Goal: Information Seeking & Learning: Find contact information

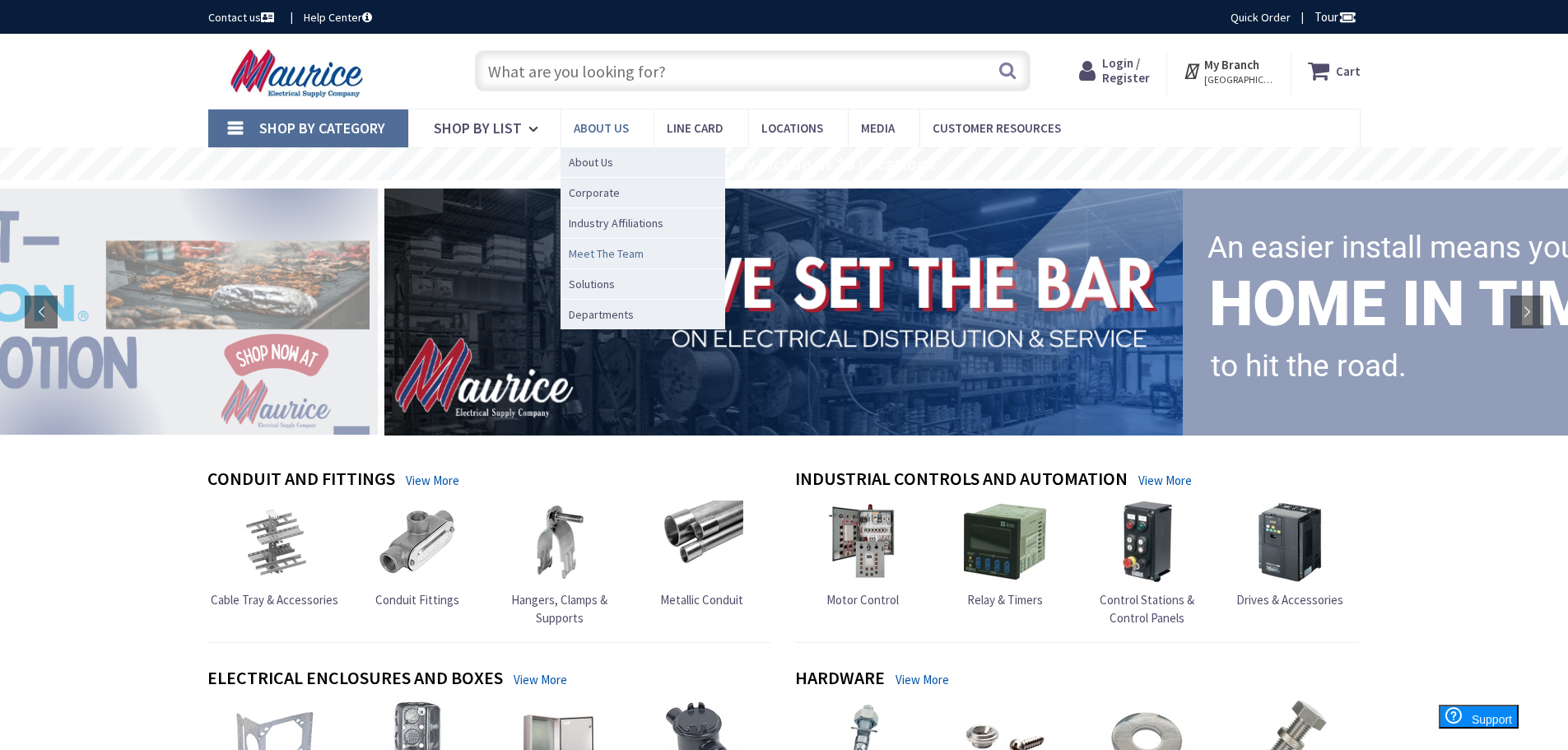
click at [608, 253] on span "Meet The Team" at bounding box center [606, 254] width 75 height 17
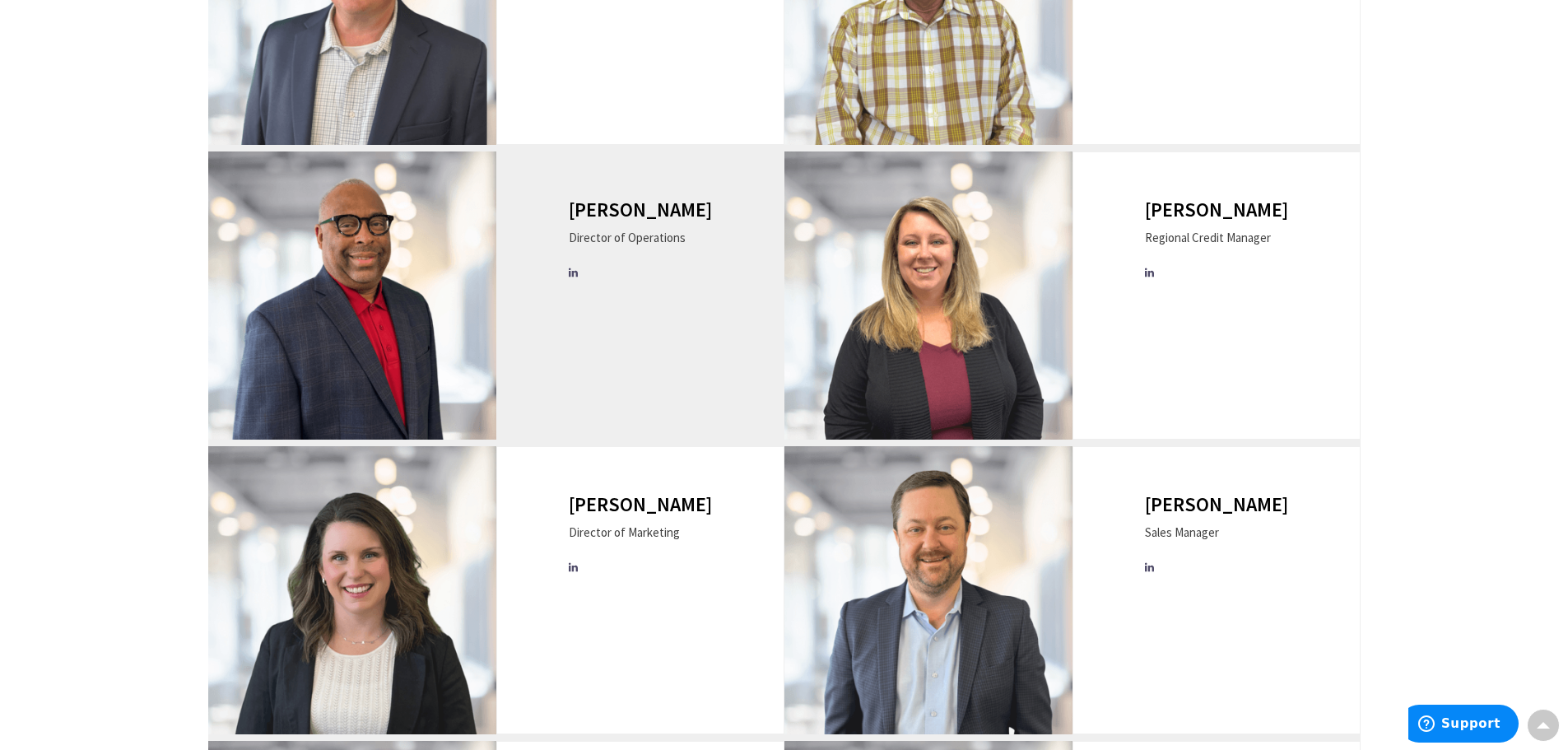
scroll to position [988, 0]
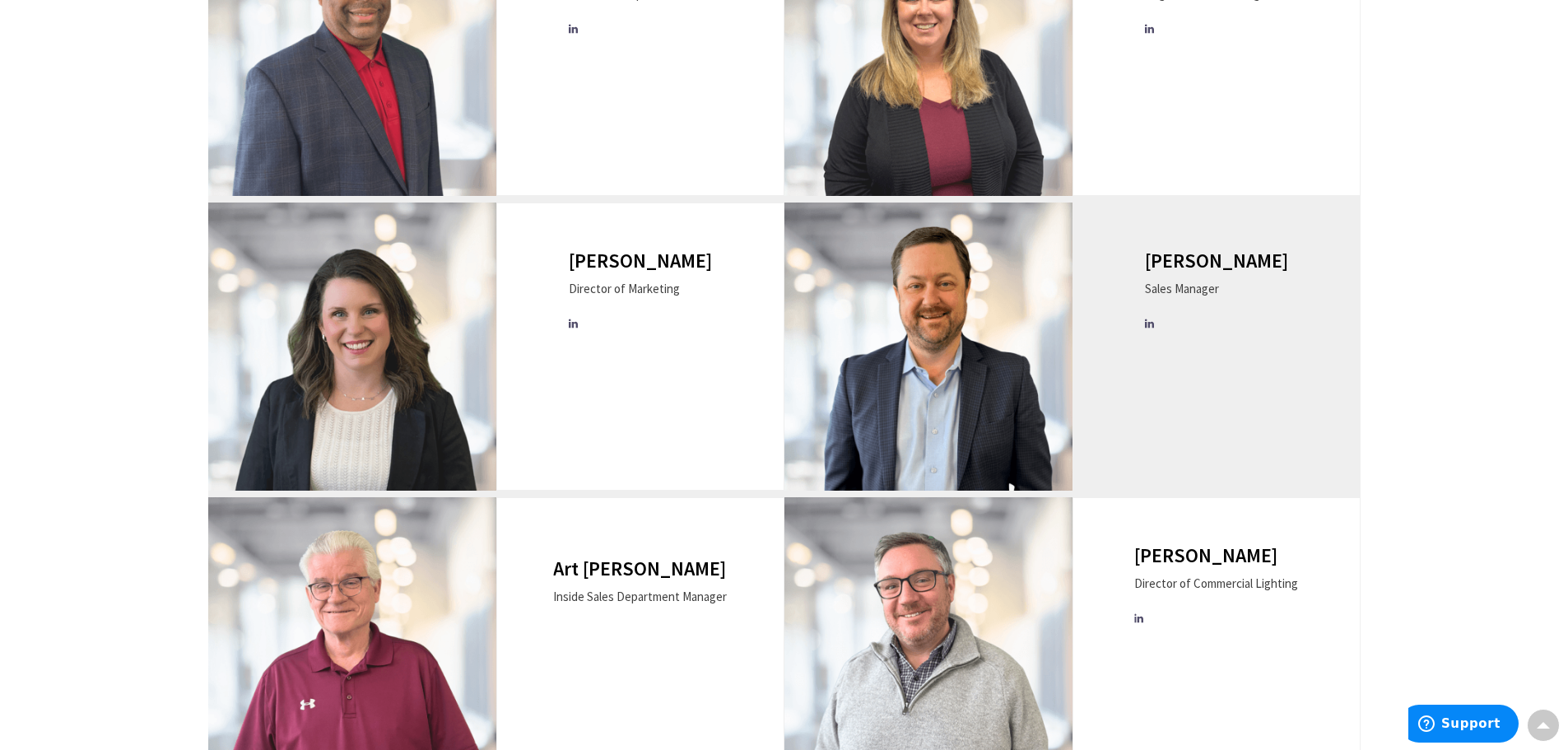
click at [945, 355] on img at bounding box center [928, 346] width 288 height 288
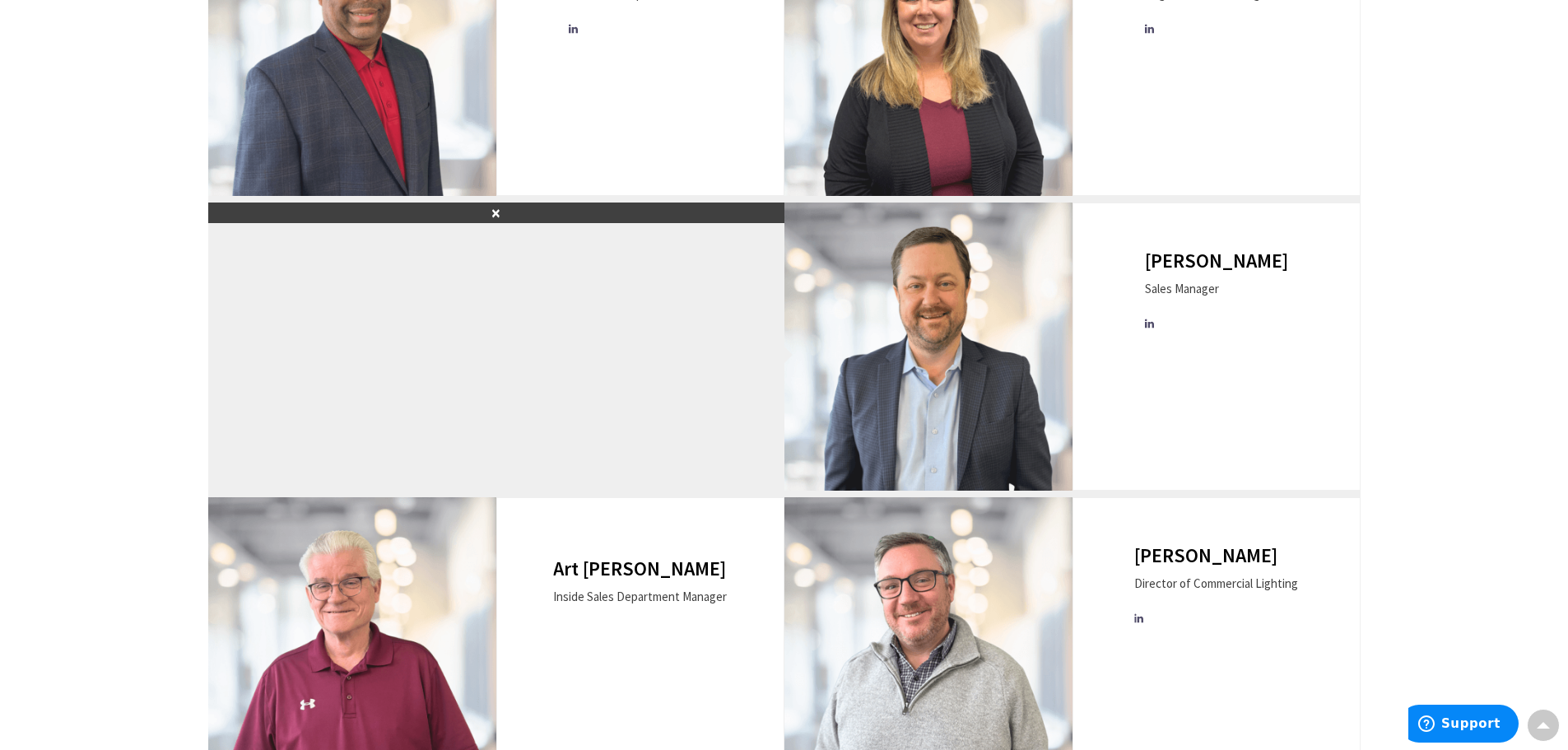
click at [497, 211] on button "×" at bounding box center [496, 212] width 576 height 20
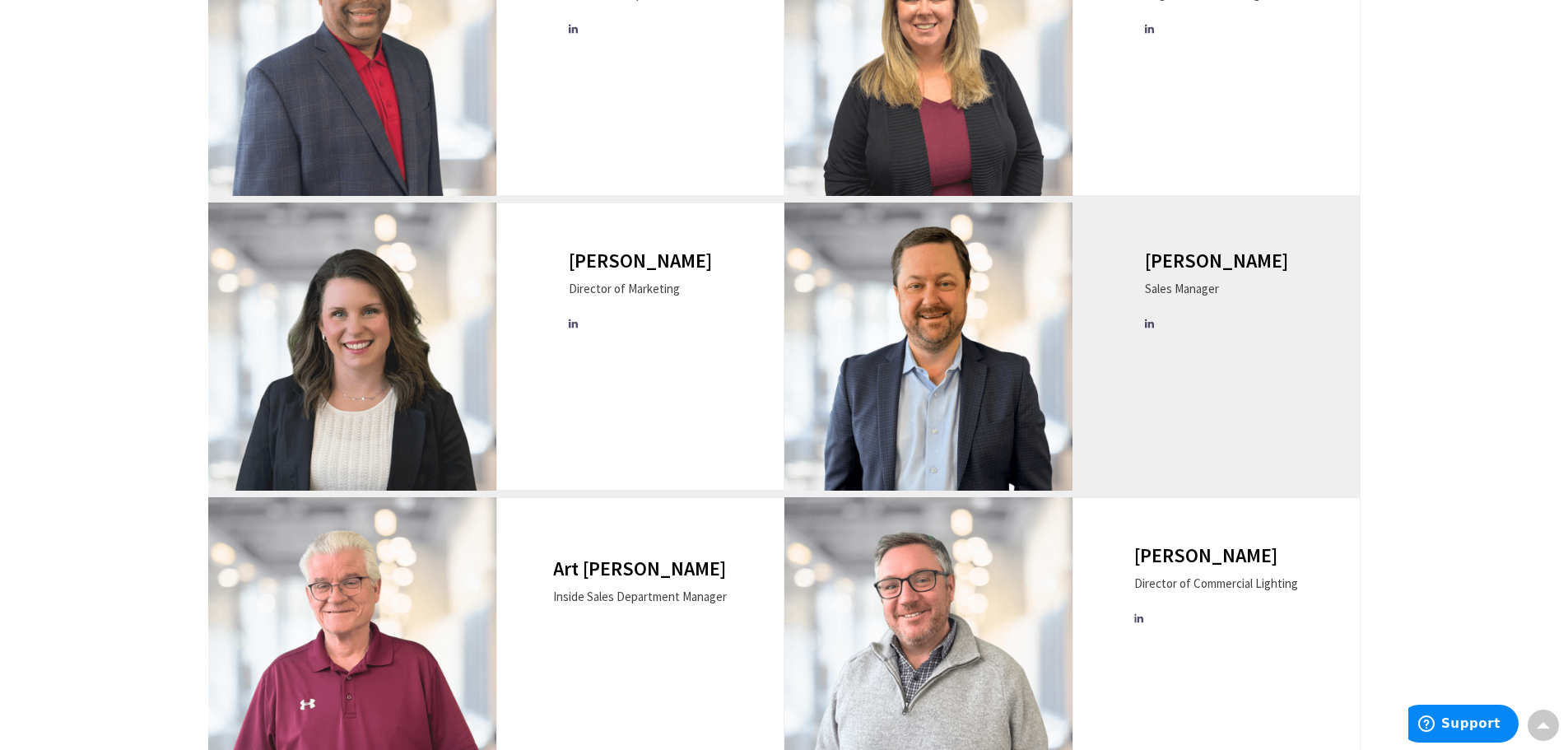
click at [1101, 304] on div "[PERSON_NAME] Sales Manager" at bounding box center [1216, 346] width 288 height 288
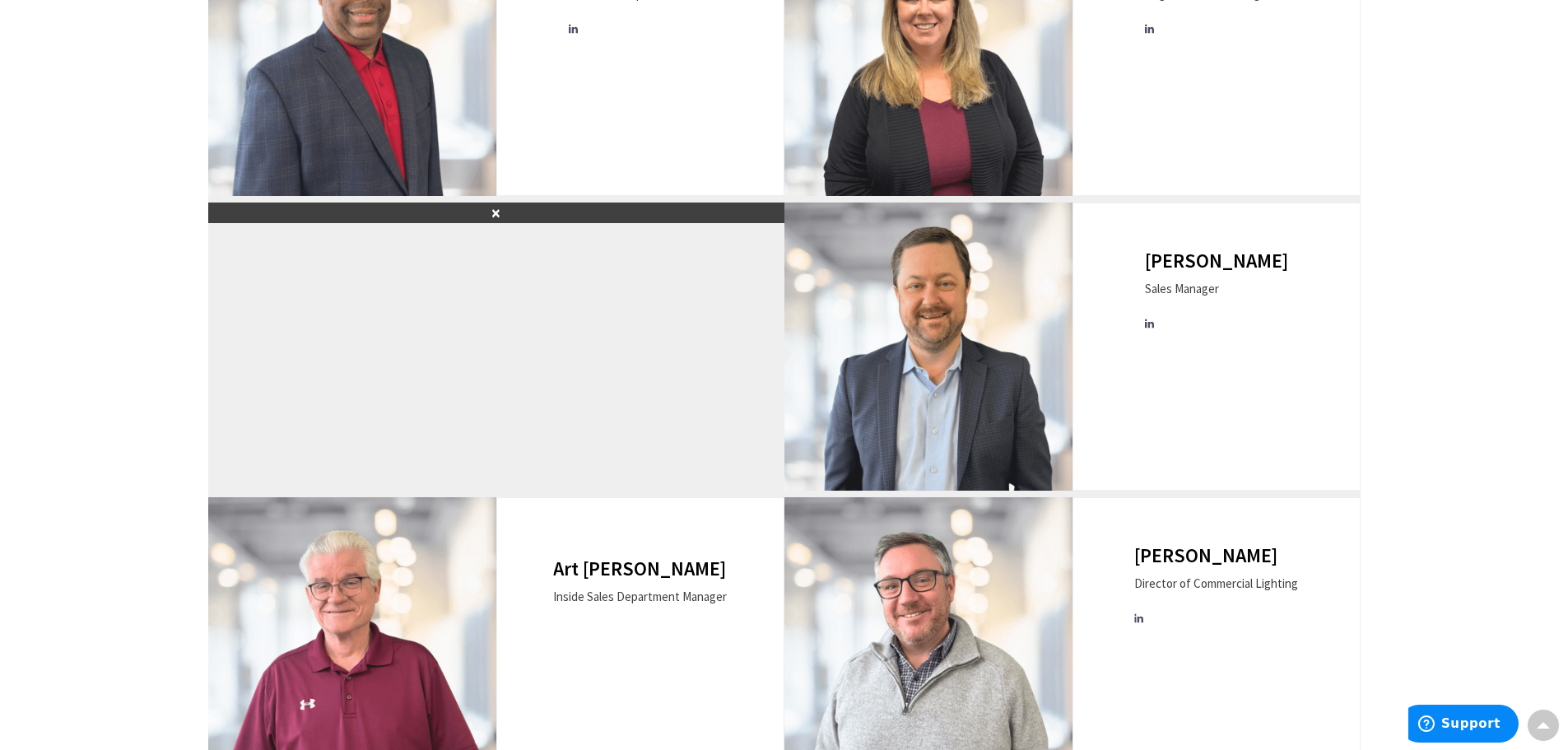
click at [501, 210] on button "×" at bounding box center [496, 212] width 576 height 20
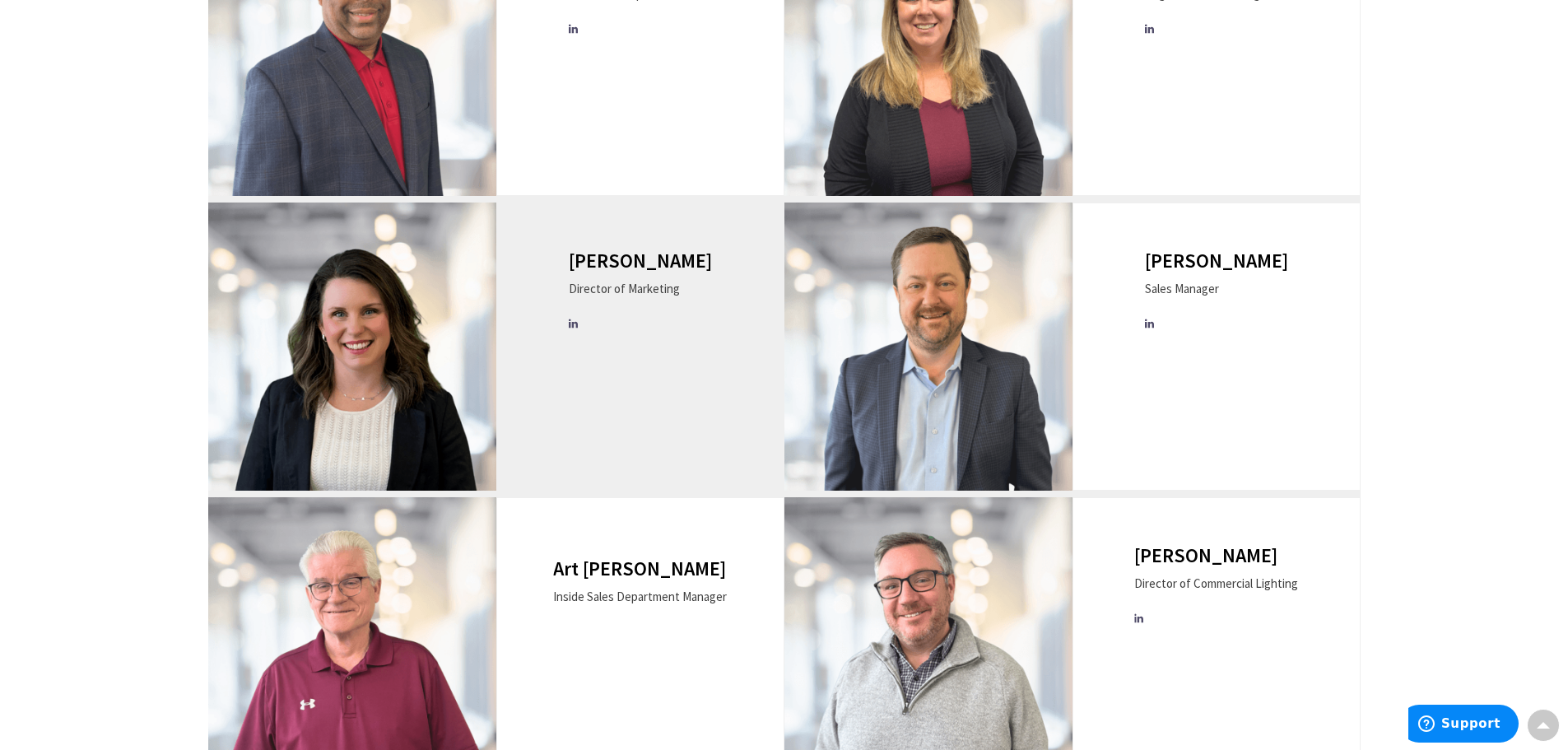
drag, startPoint x: 434, startPoint y: 267, endPoint x: 415, endPoint y: 259, distance: 20.6
click at [433, 267] on img at bounding box center [352, 346] width 288 height 288
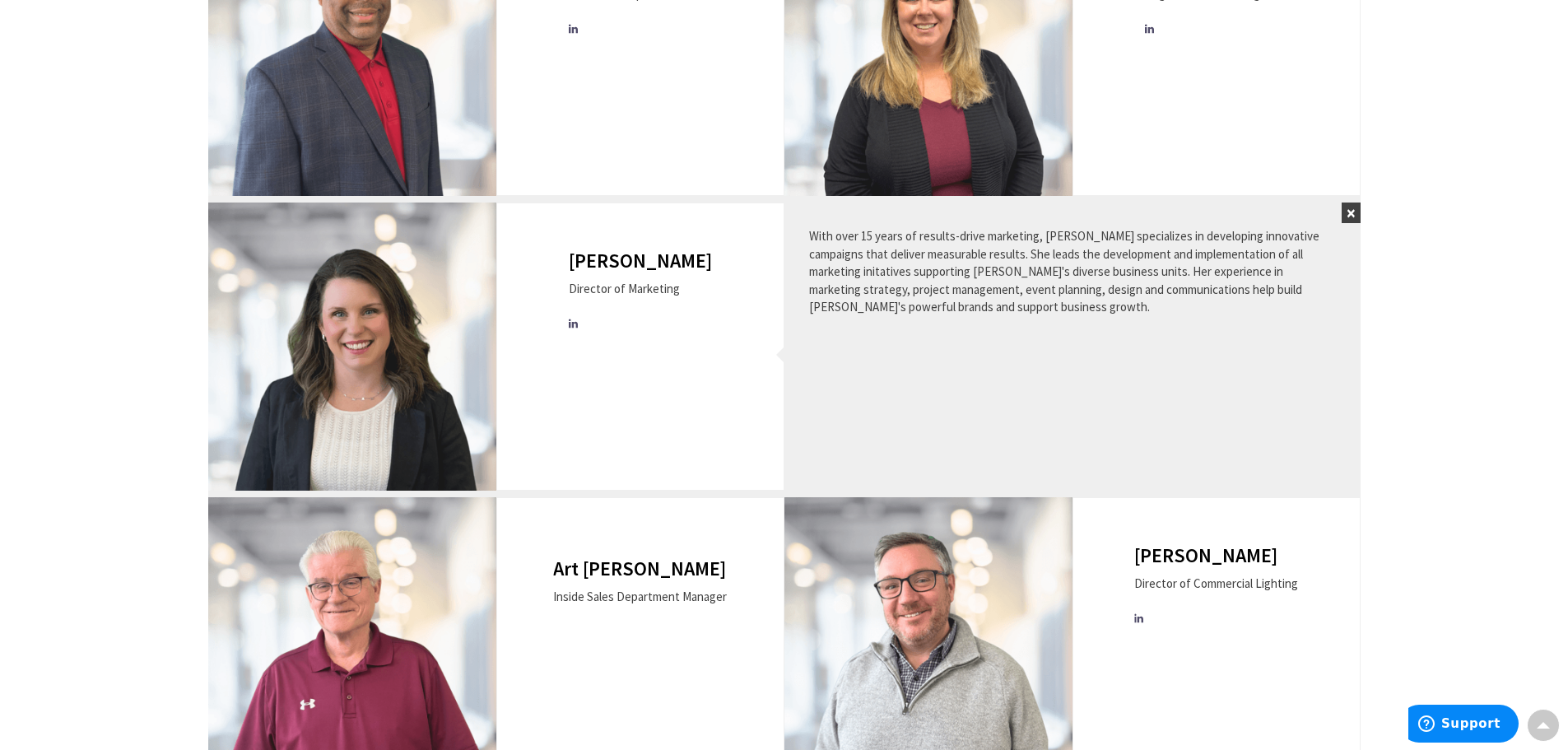
click at [1354, 209] on button "×" at bounding box center [1350, 212] width 19 height 20
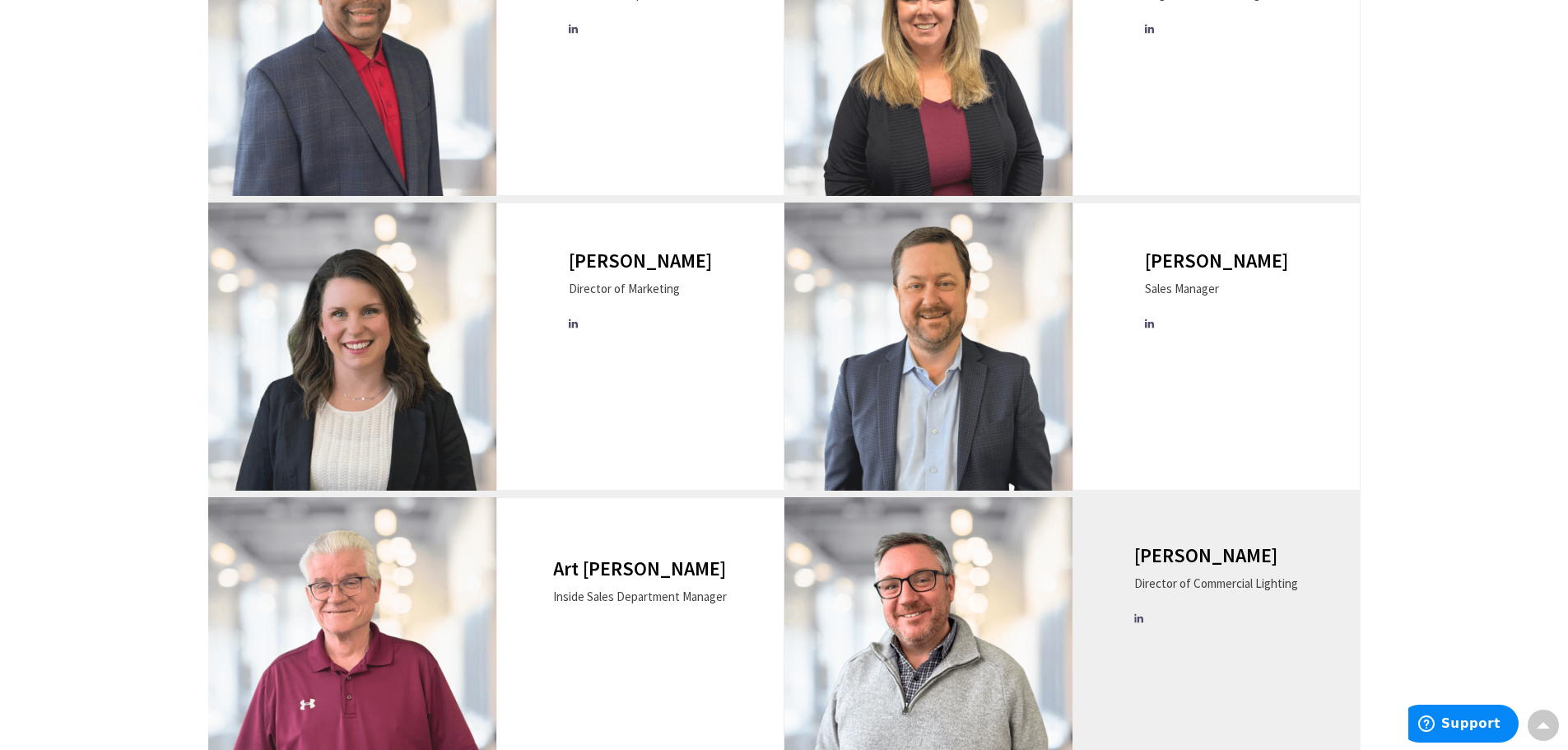
click at [992, 625] on img at bounding box center [928, 641] width 288 height 288
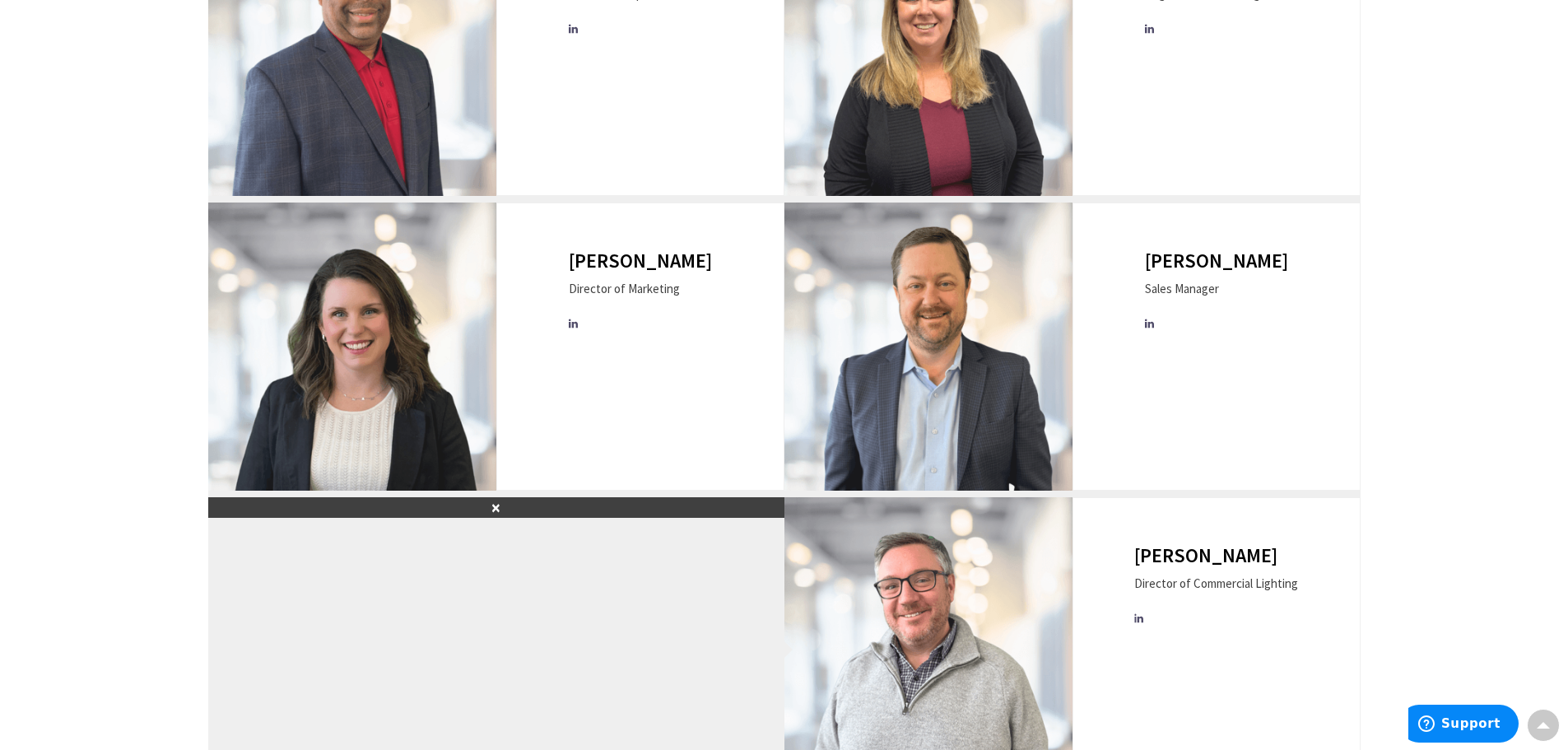
click at [496, 506] on button "×" at bounding box center [496, 507] width 576 height 20
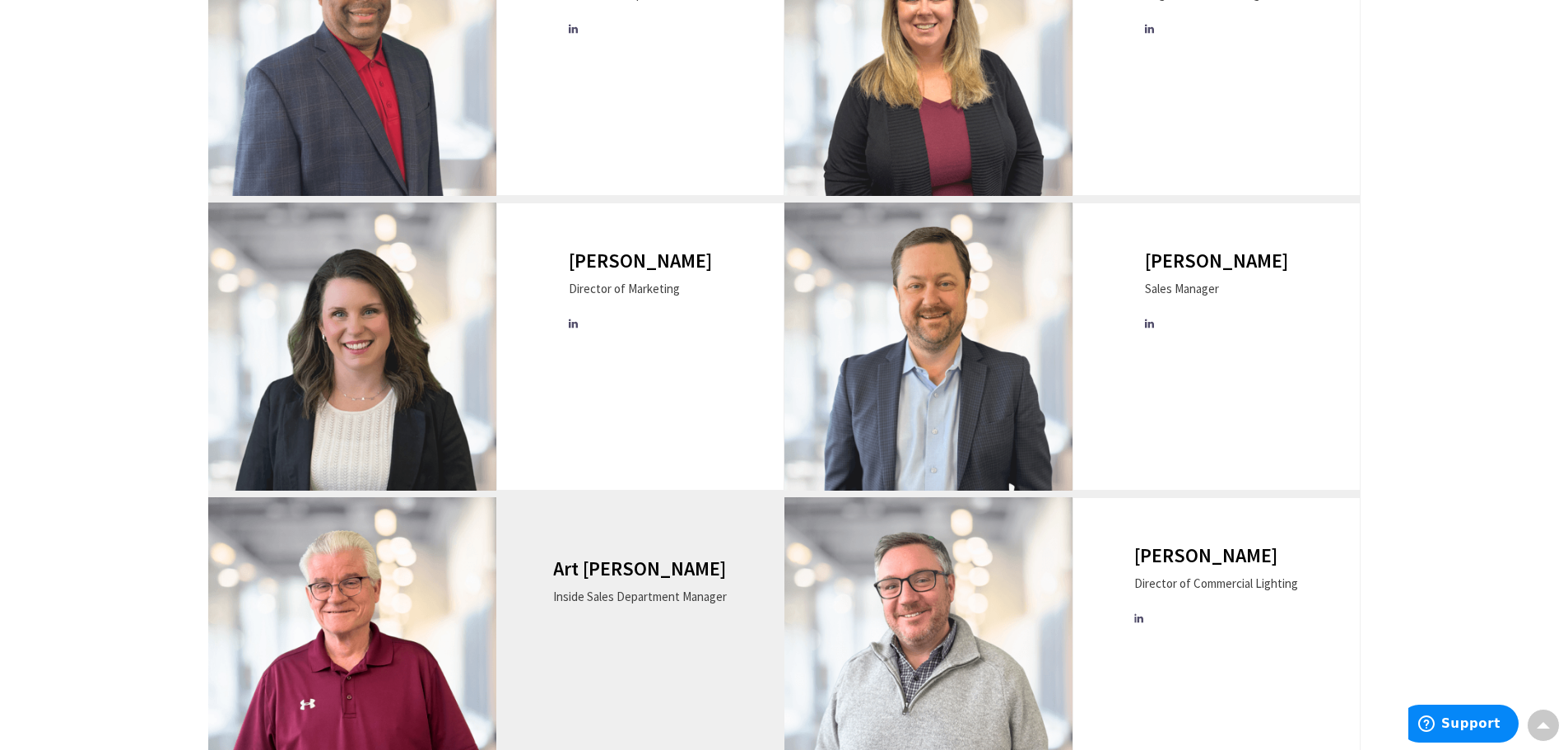
click at [608, 594] on div "Inside Sales Department Manager" at bounding box center [640, 596] width 174 height 18
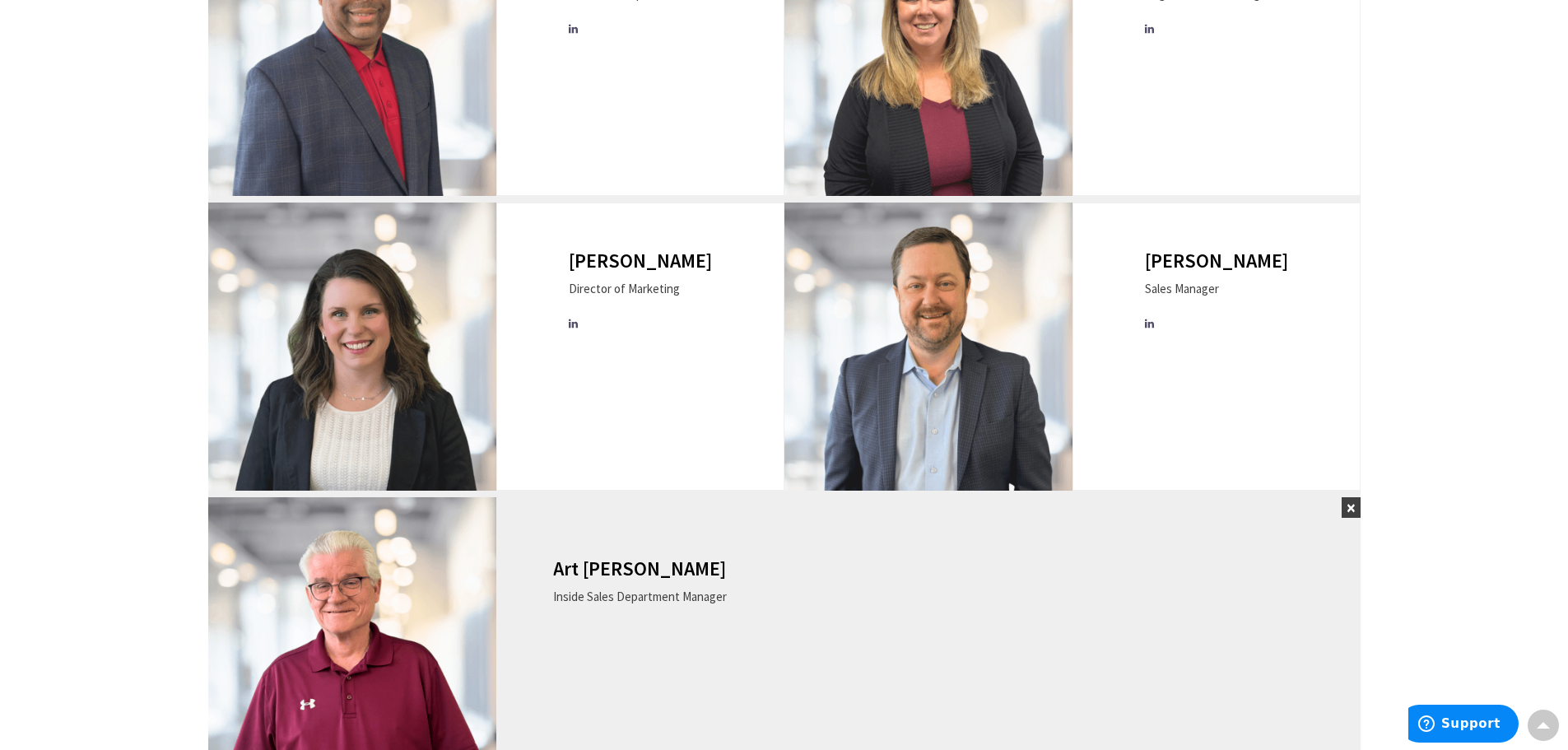
click at [611, 588] on div "Inside Sales Department Manager" at bounding box center [640, 596] width 174 height 18
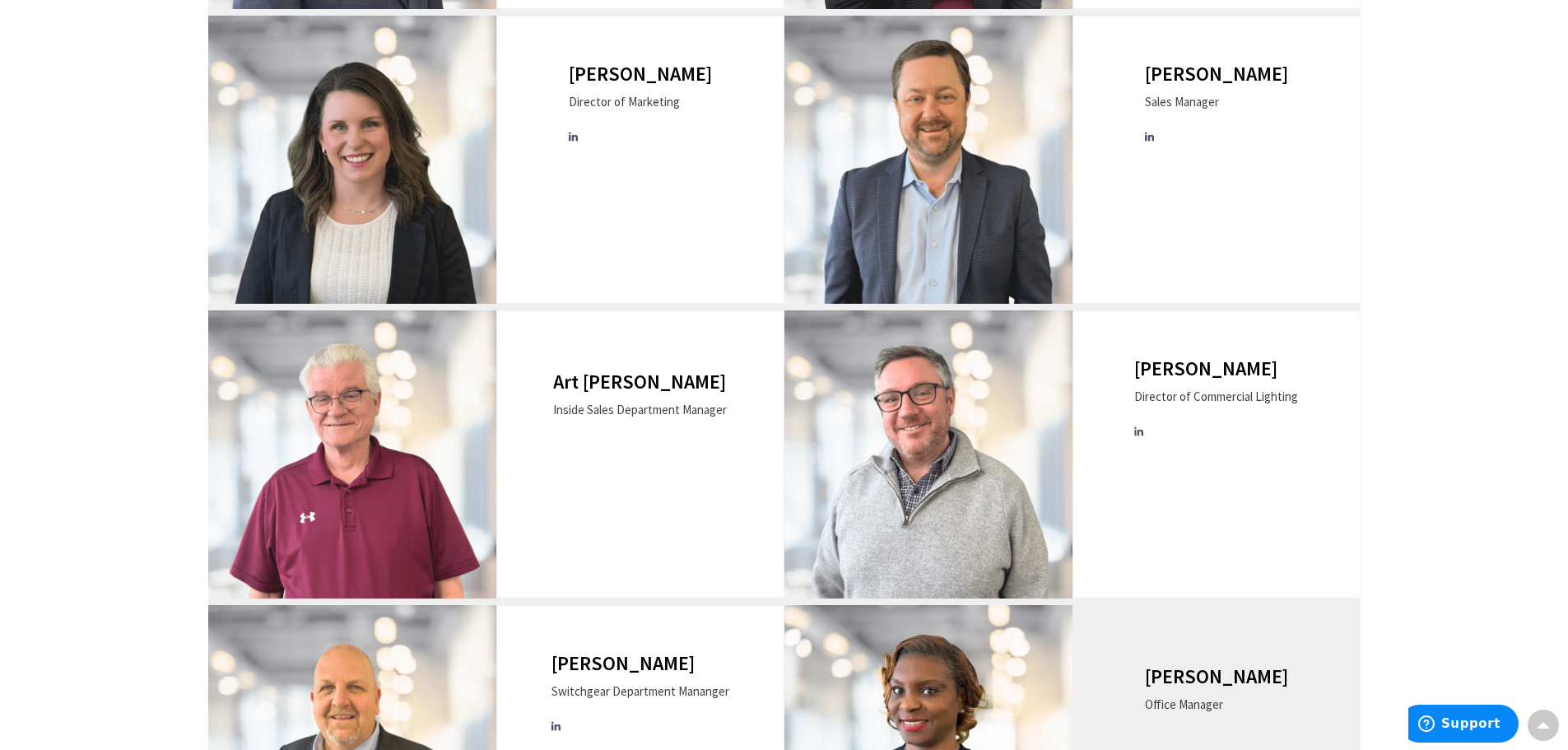
scroll to position [1399, 0]
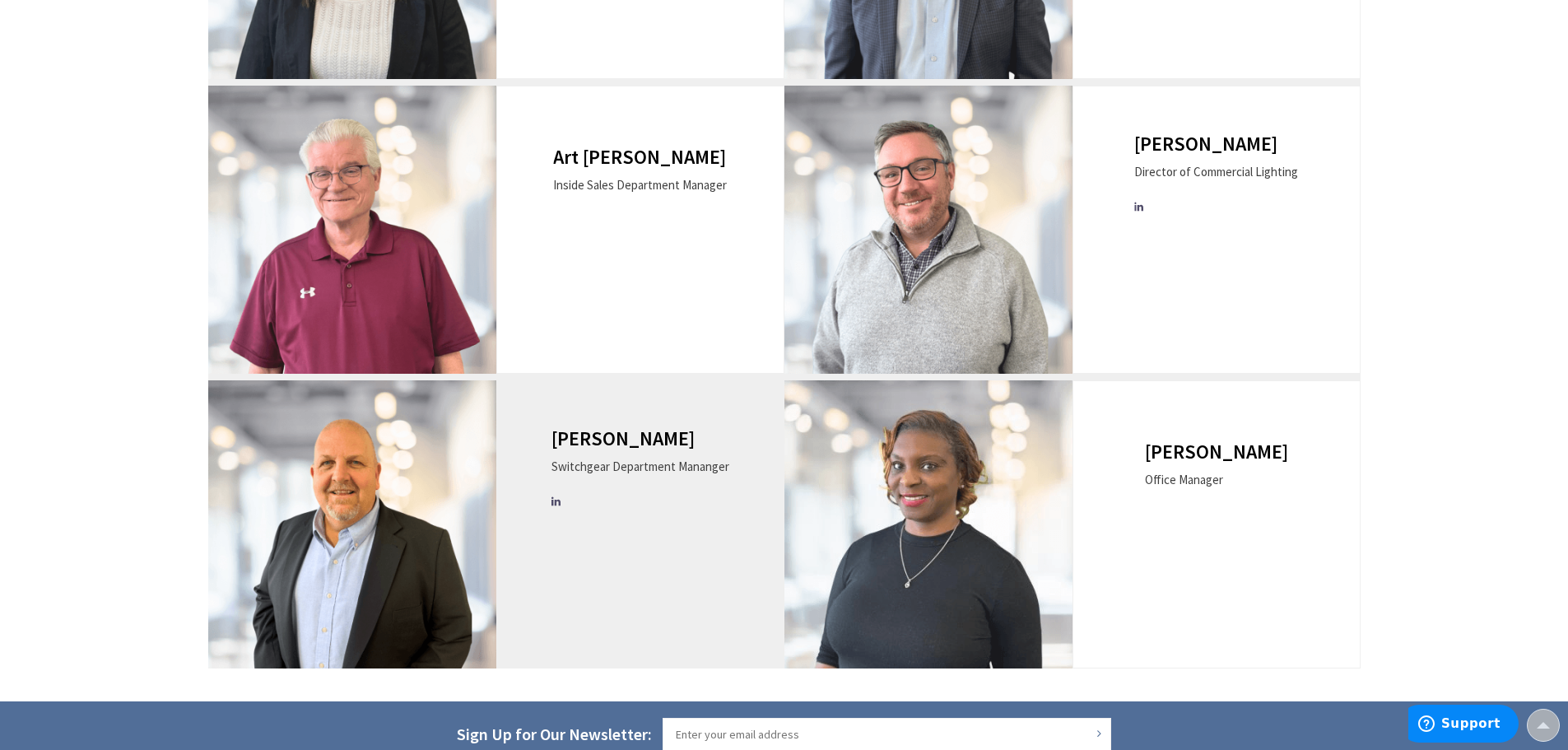
click at [571, 511] on div "[PERSON_NAME] Switchgear Department Mananger" at bounding box center [640, 473] width 178 height 90
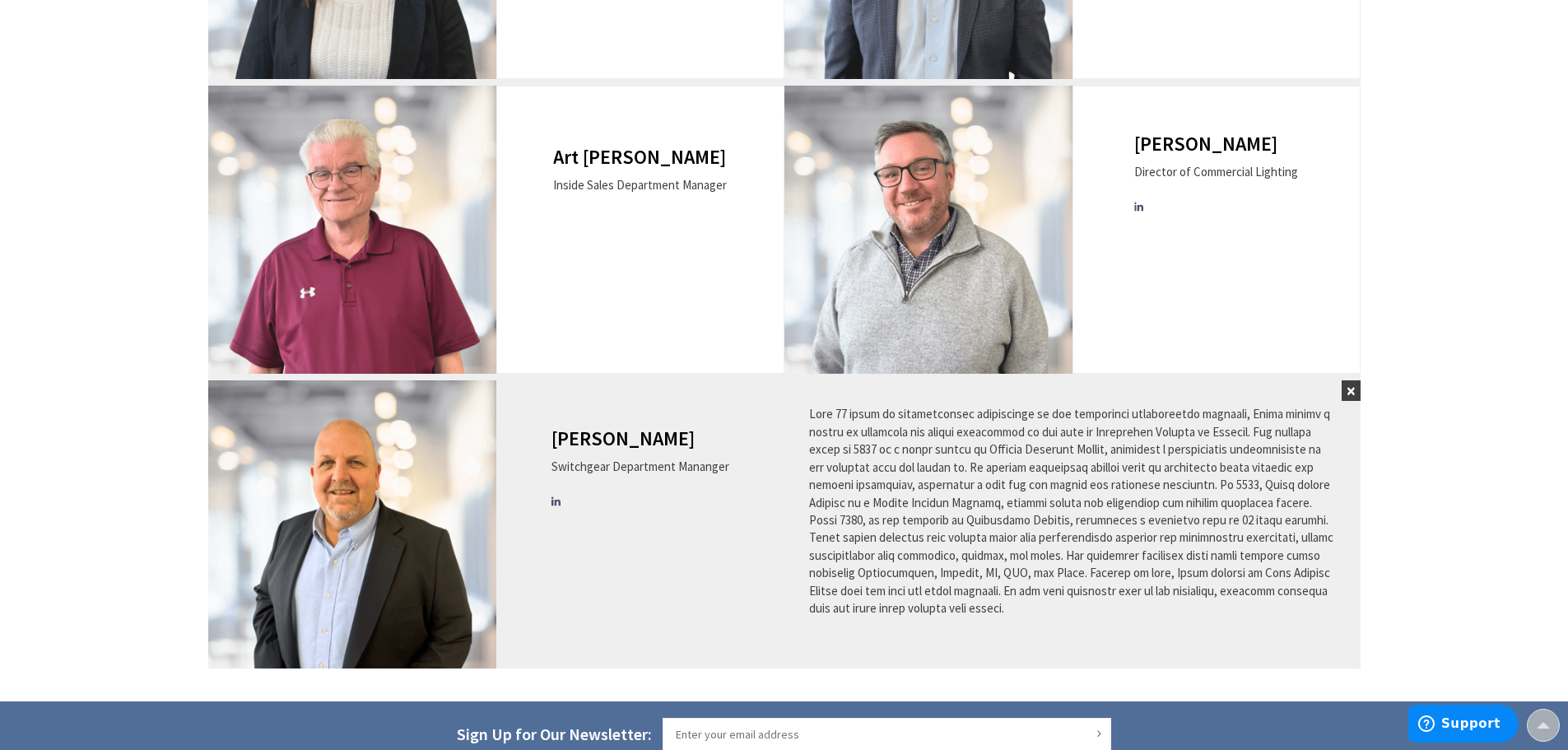
click at [564, 494] on li at bounding box center [557, 501] width 19 height 18
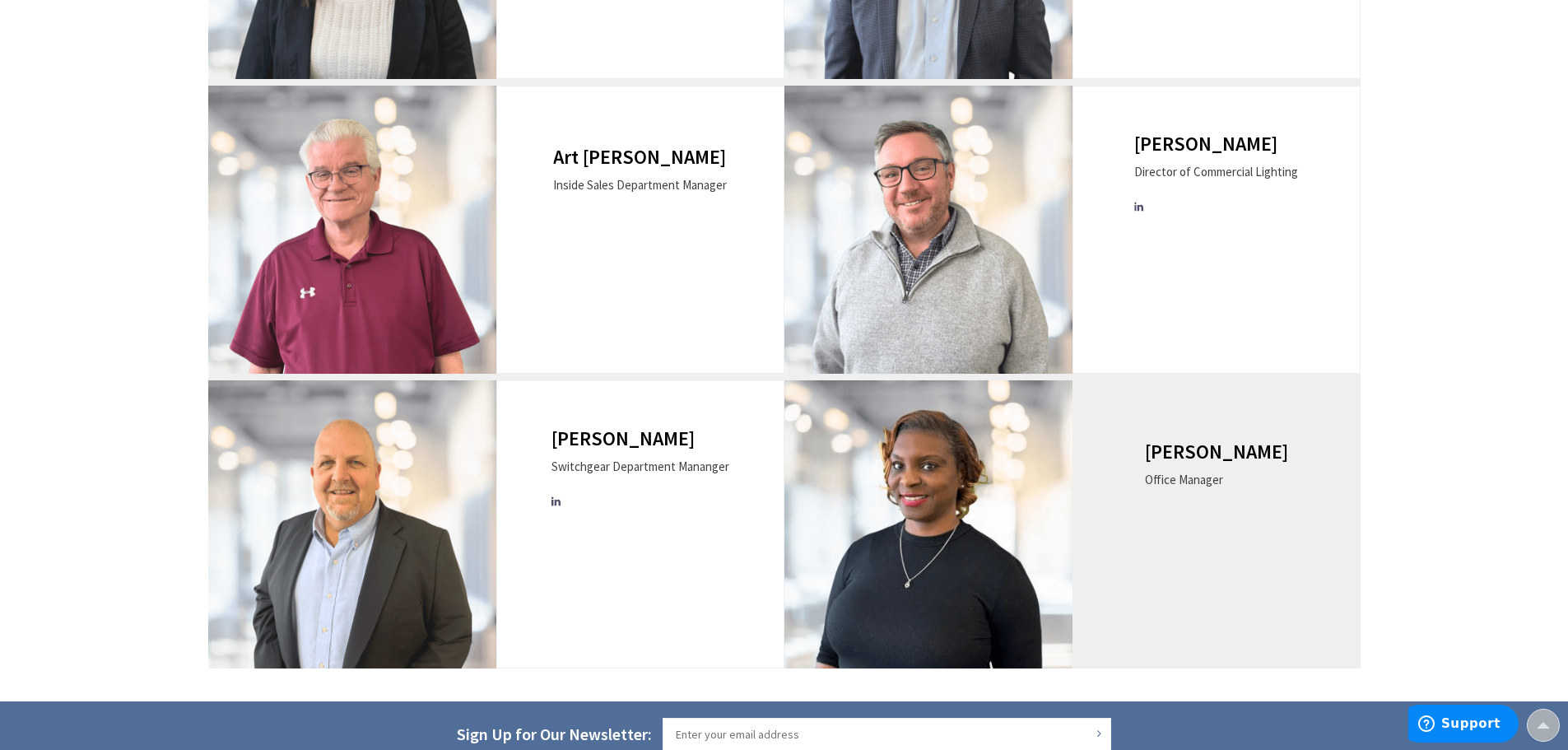
click at [993, 484] on img at bounding box center [928, 524] width 288 height 288
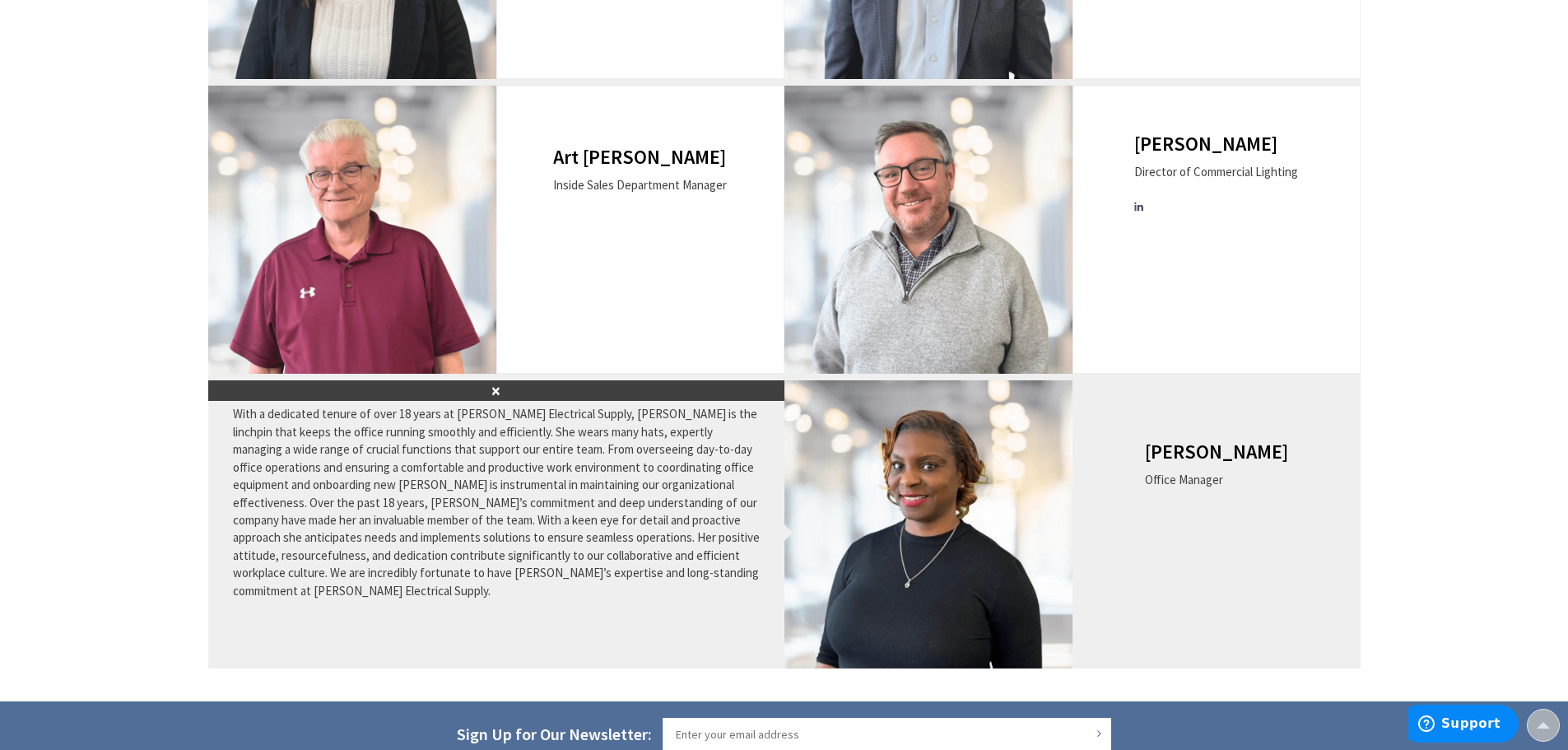
click at [993, 484] on img at bounding box center [928, 524] width 288 height 288
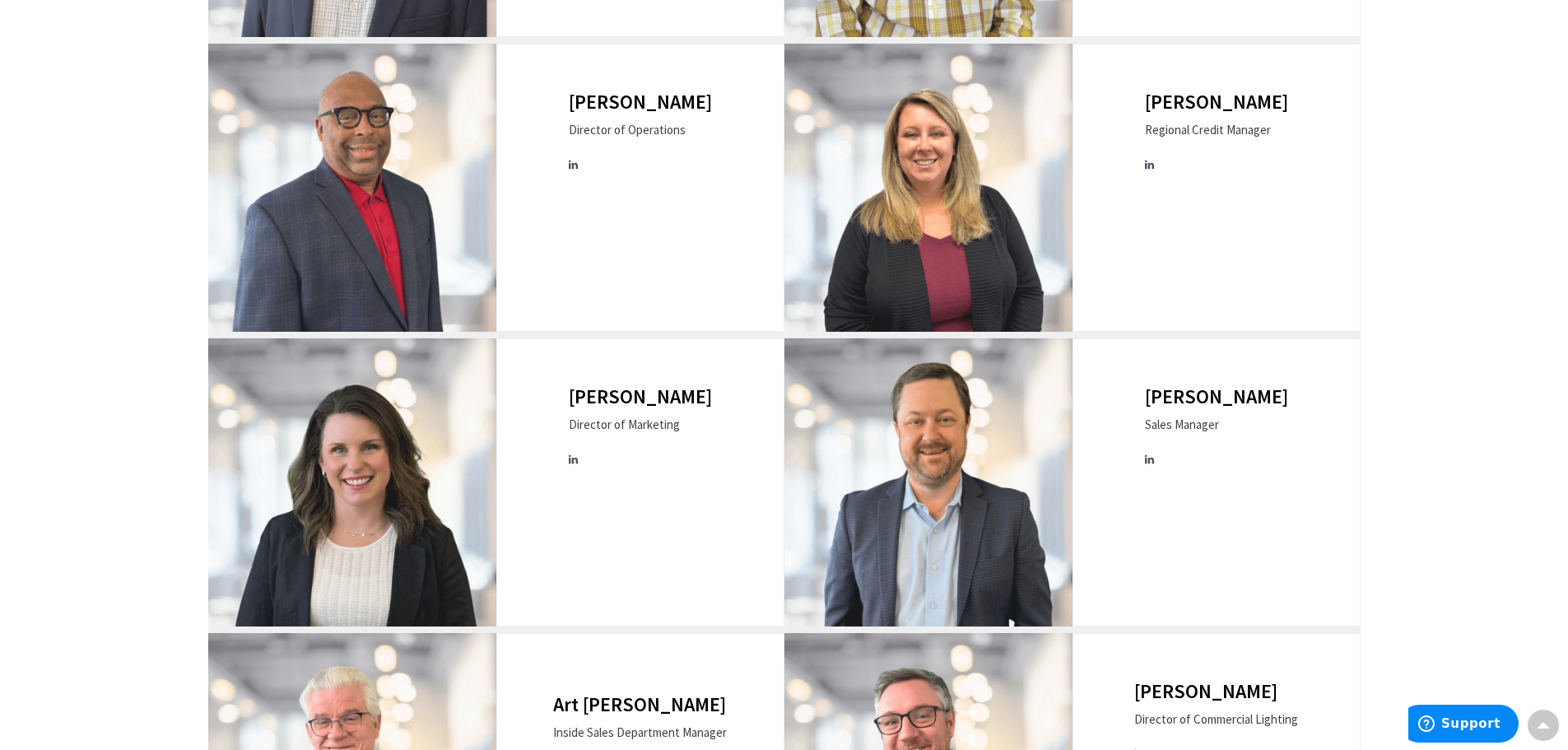
scroll to position [823, 0]
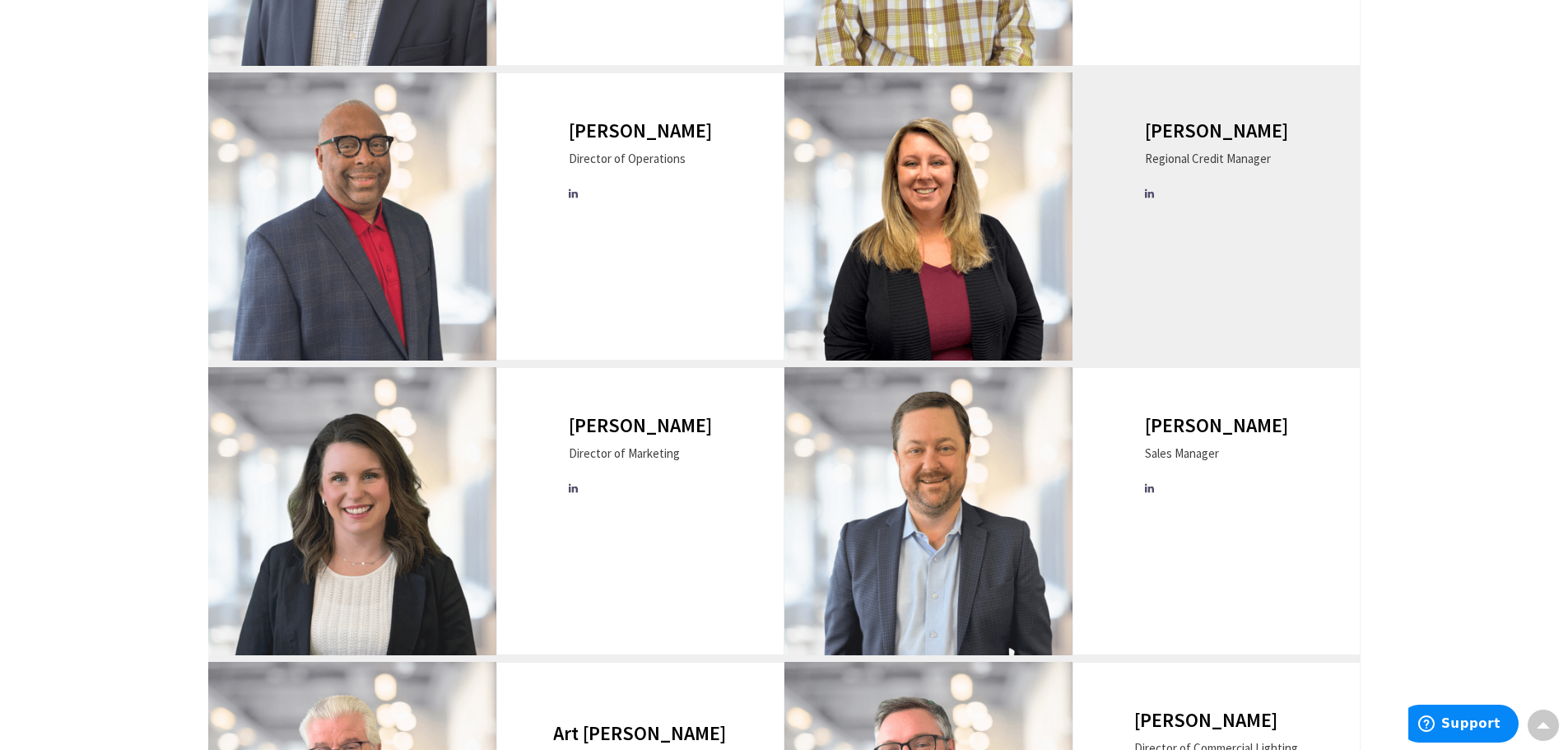
click at [1011, 214] on img at bounding box center [928, 216] width 288 height 288
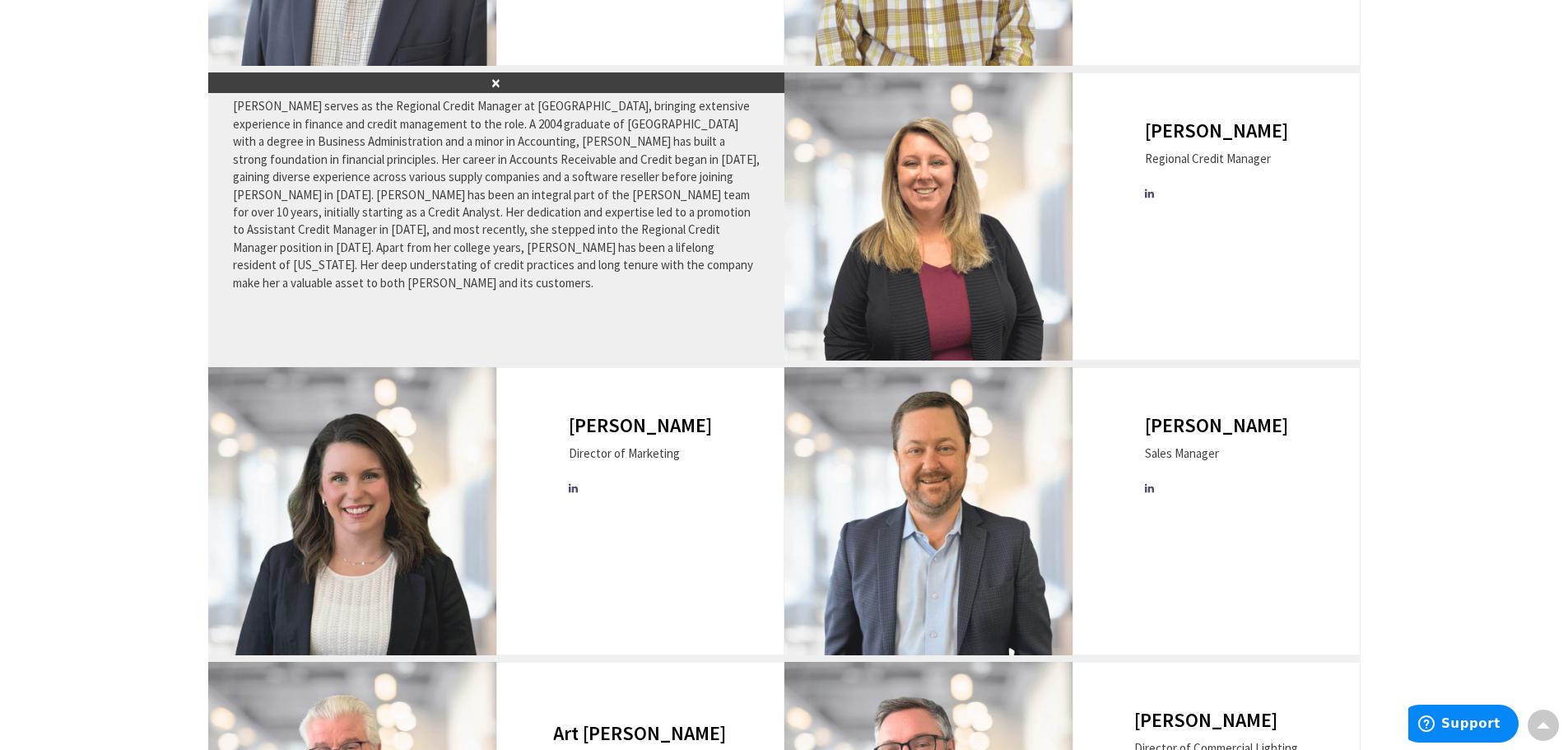
click at [496, 80] on button "×" at bounding box center [496, 82] width 576 height 20
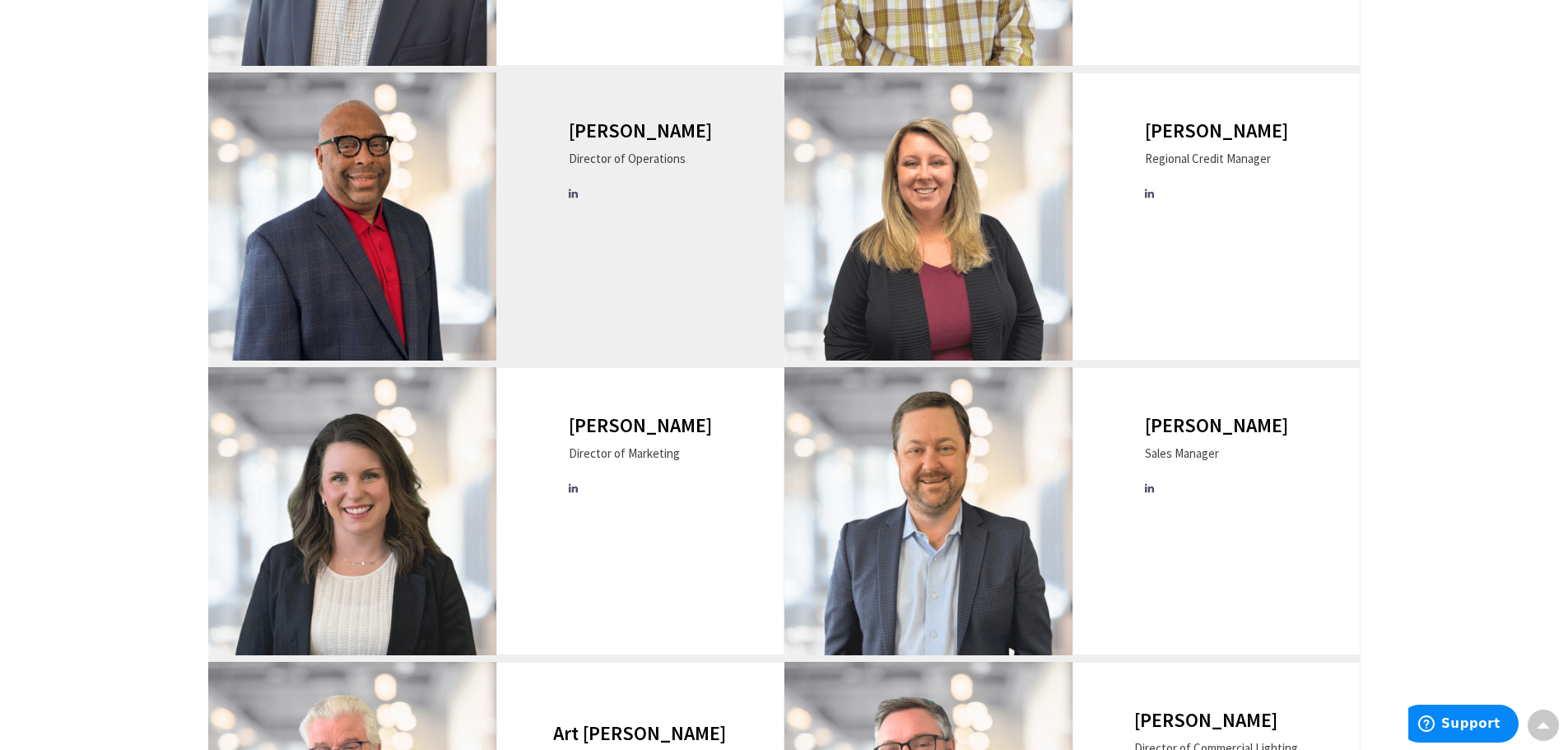
click at [526, 219] on div "[PERSON_NAME] Director of Operations" at bounding box center [640, 216] width 288 height 288
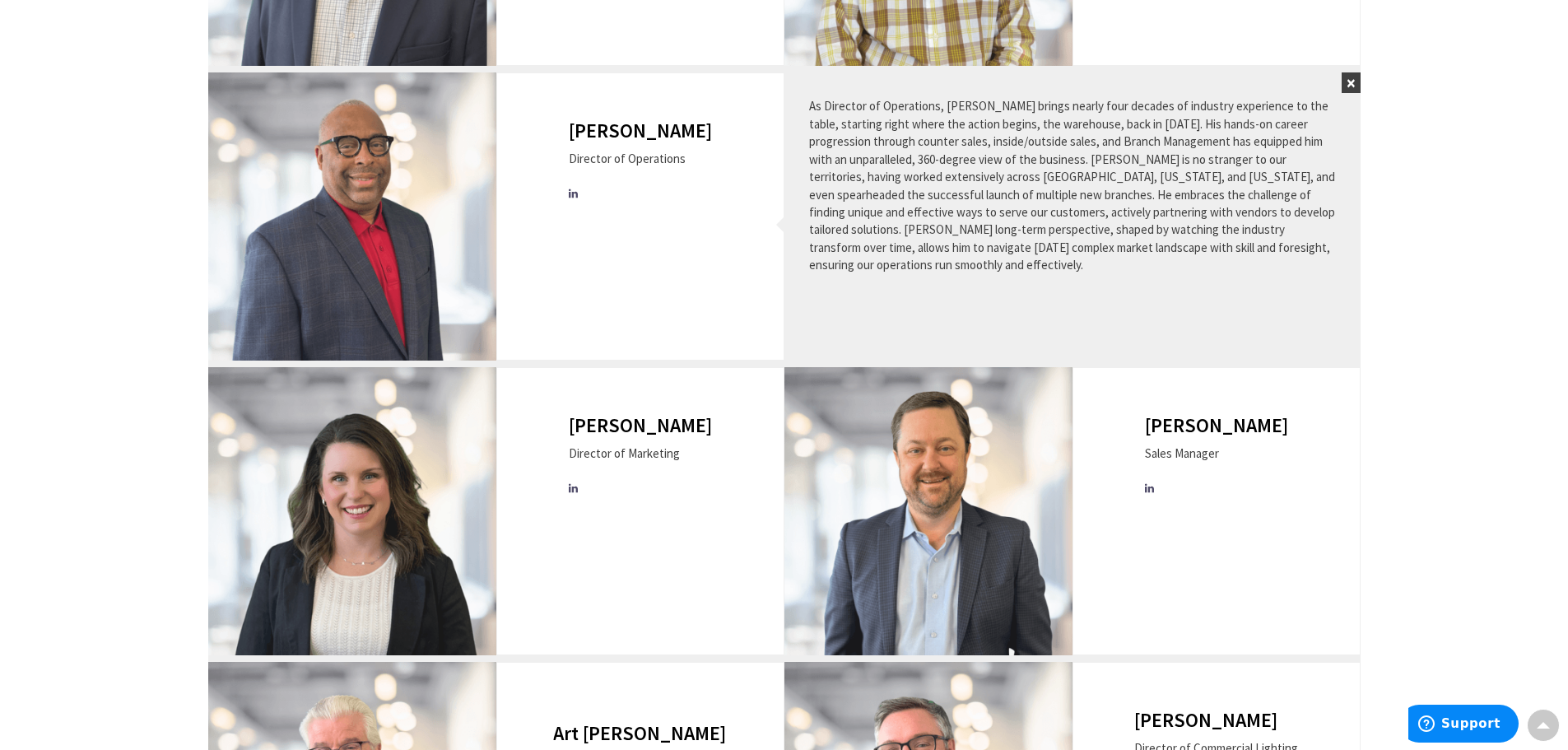
scroll to position [740, 0]
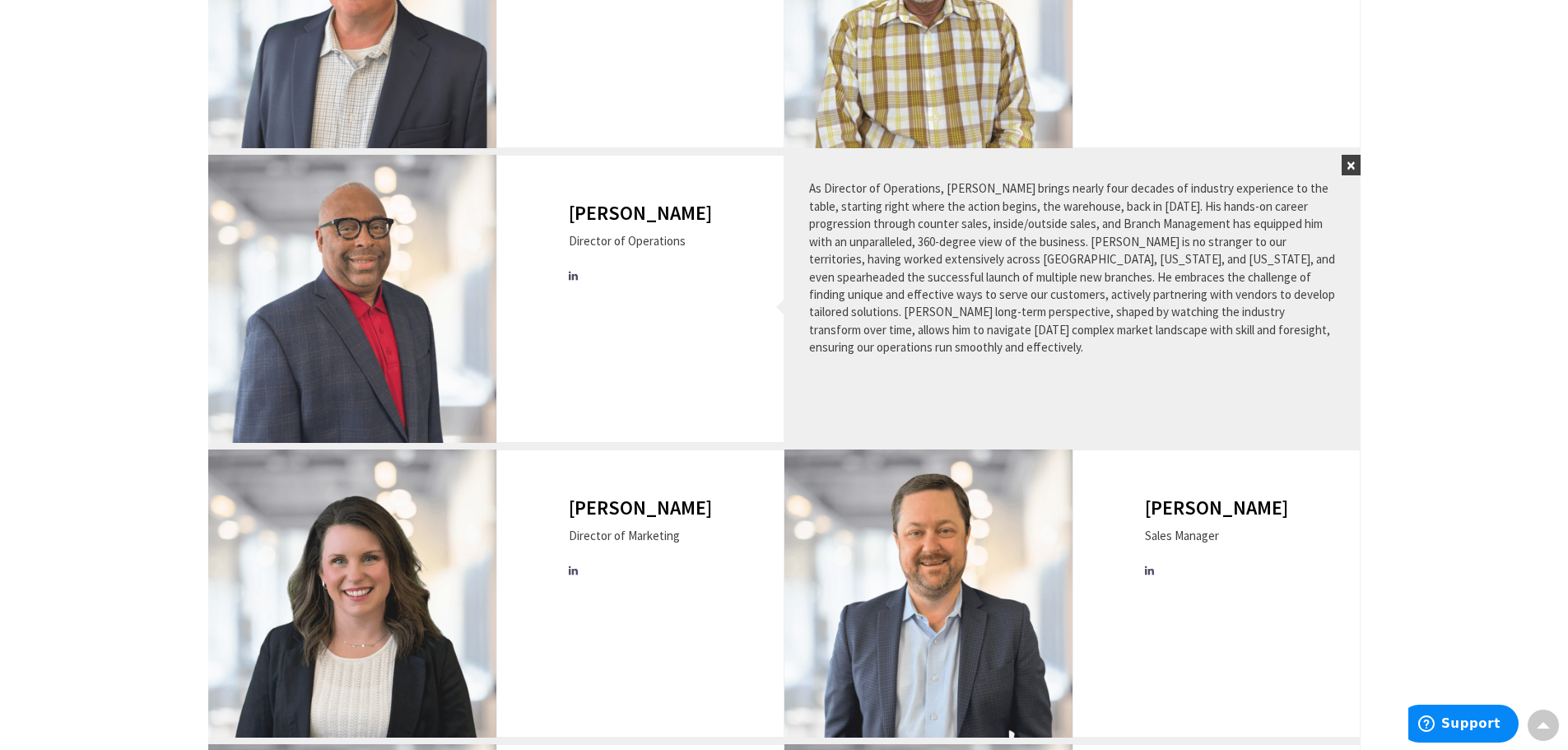
click at [1351, 158] on button "×" at bounding box center [1350, 164] width 19 height 20
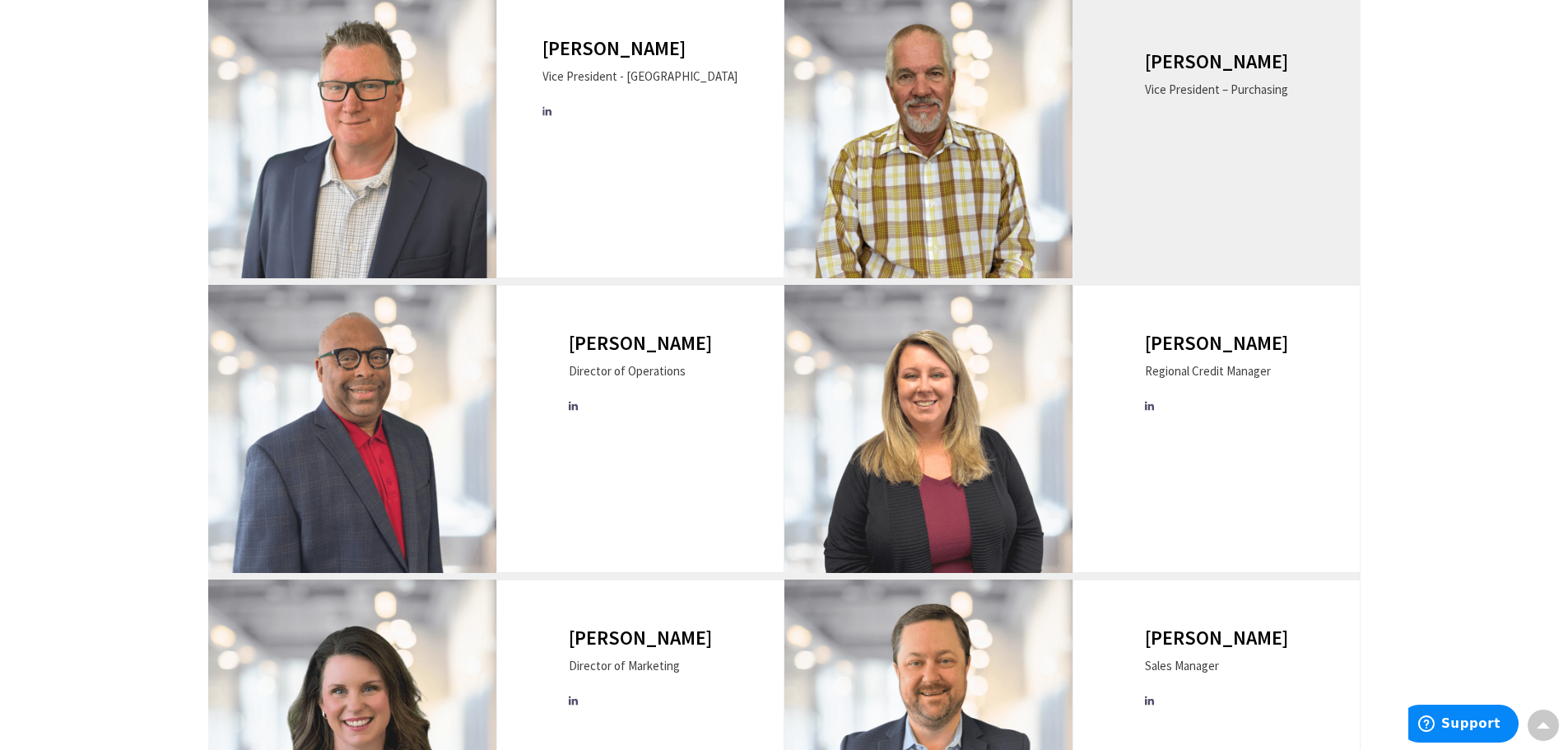
scroll to position [412, 0]
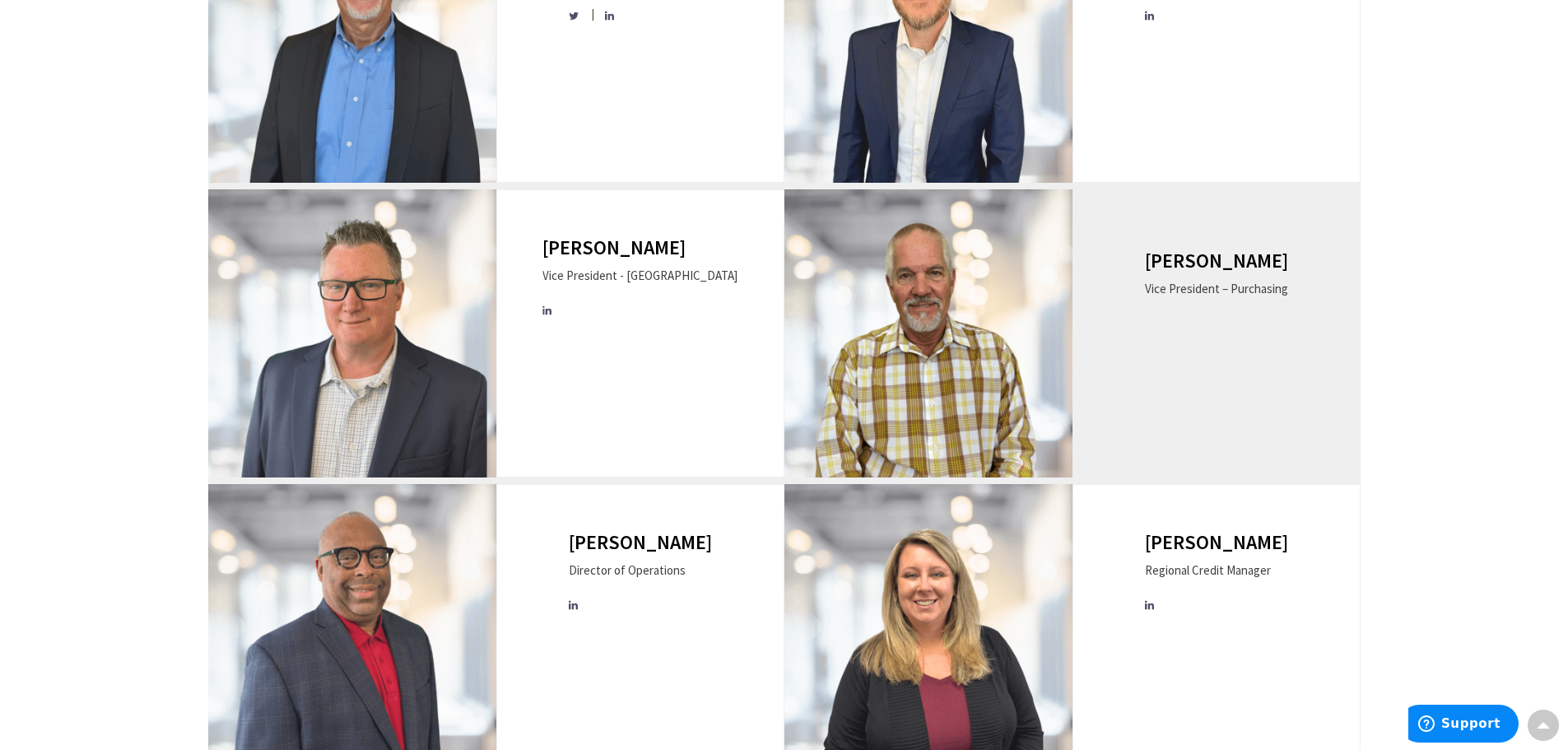
click at [1009, 367] on img at bounding box center [928, 333] width 288 height 288
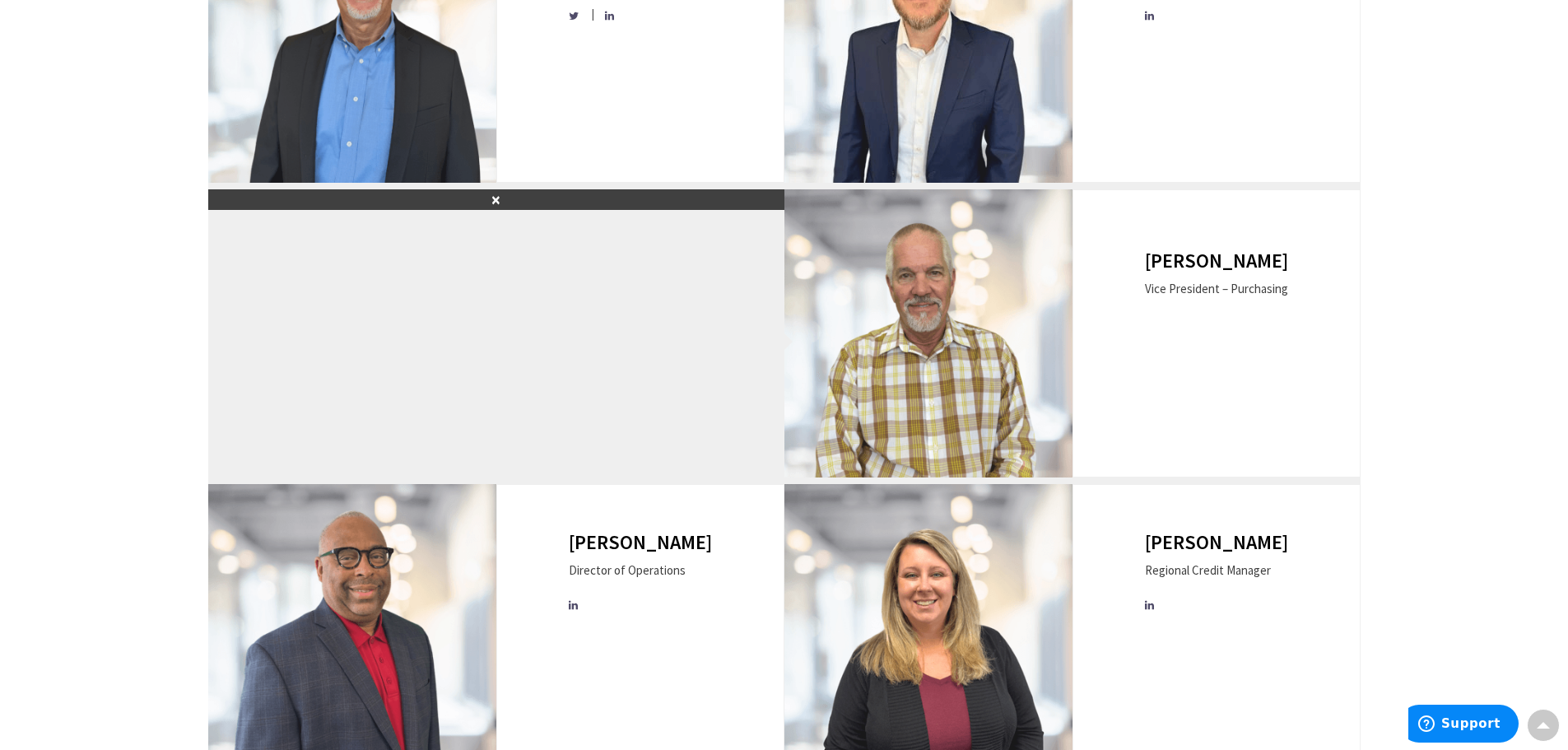
click at [498, 195] on button "×" at bounding box center [496, 199] width 576 height 20
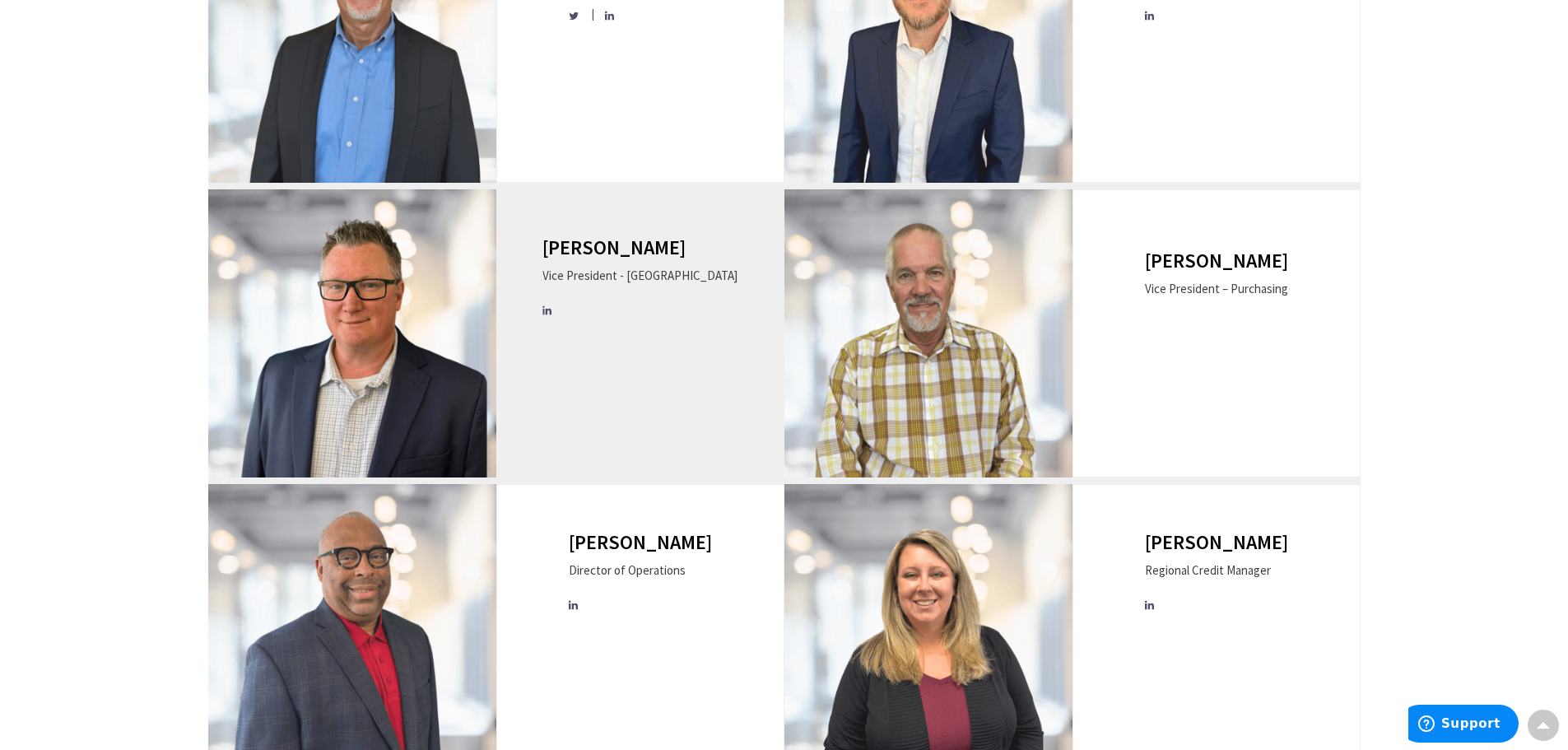
click at [579, 307] on ul at bounding box center [637, 310] width 199 height 18
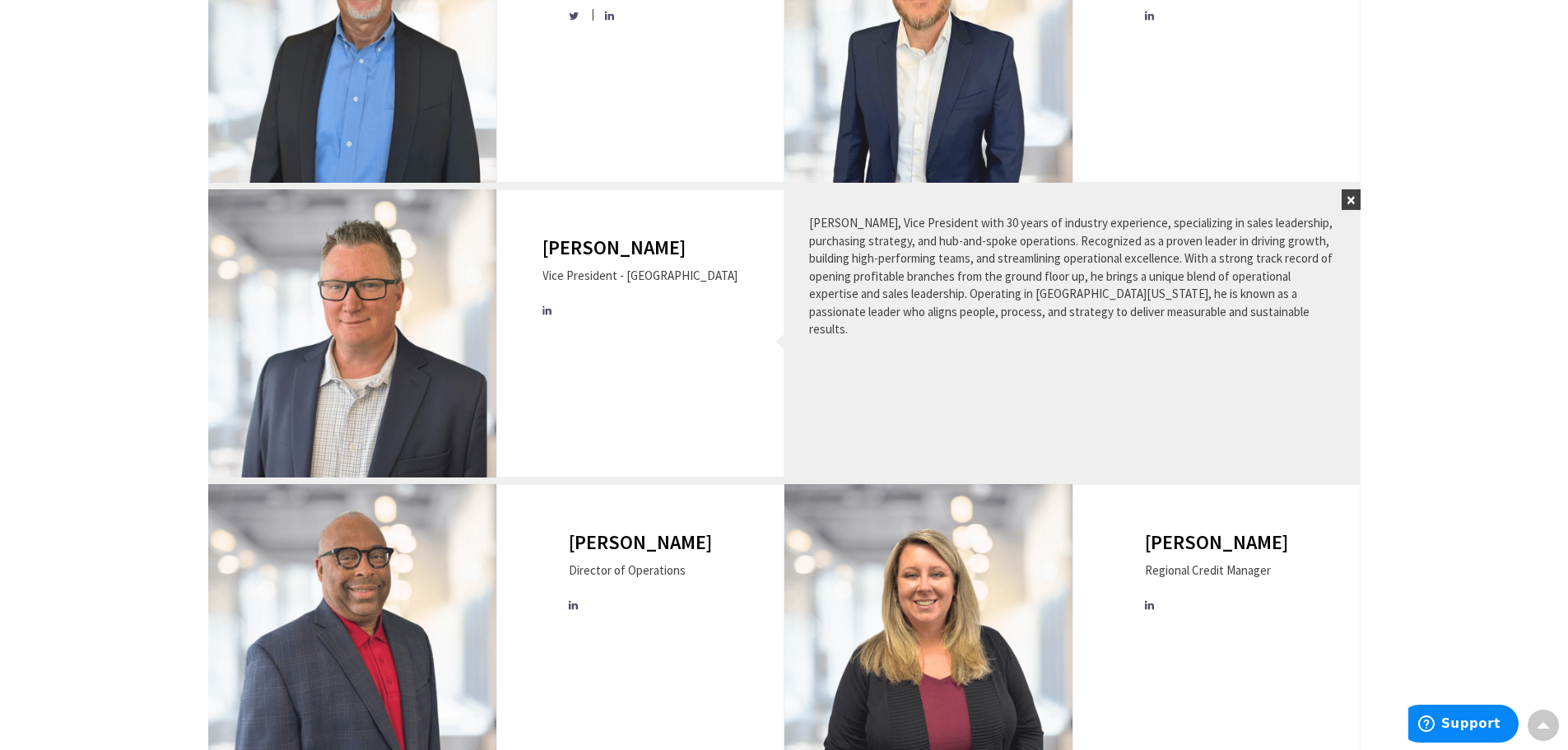
click at [1353, 199] on button "×" at bounding box center [1350, 199] width 19 height 20
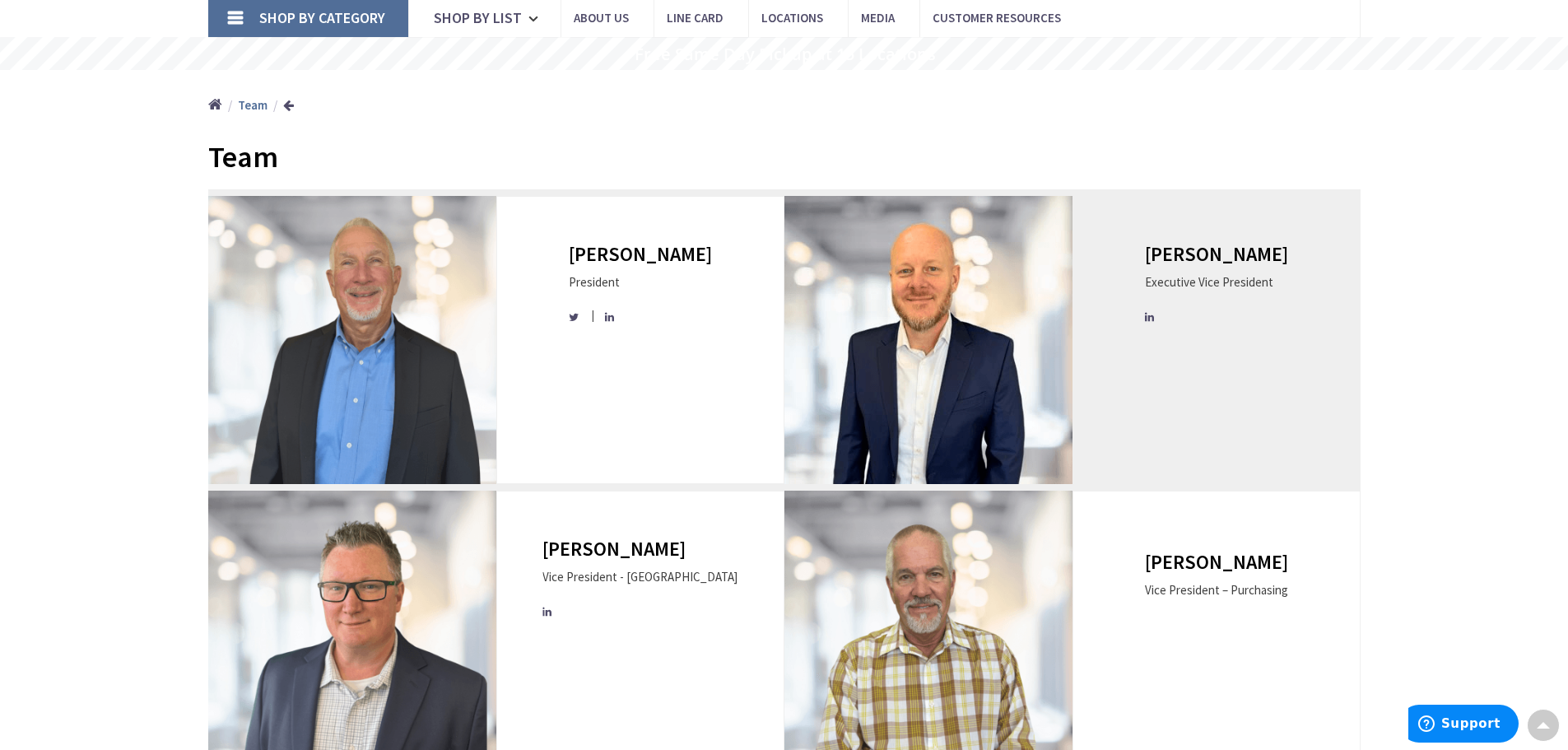
scroll to position [82, 0]
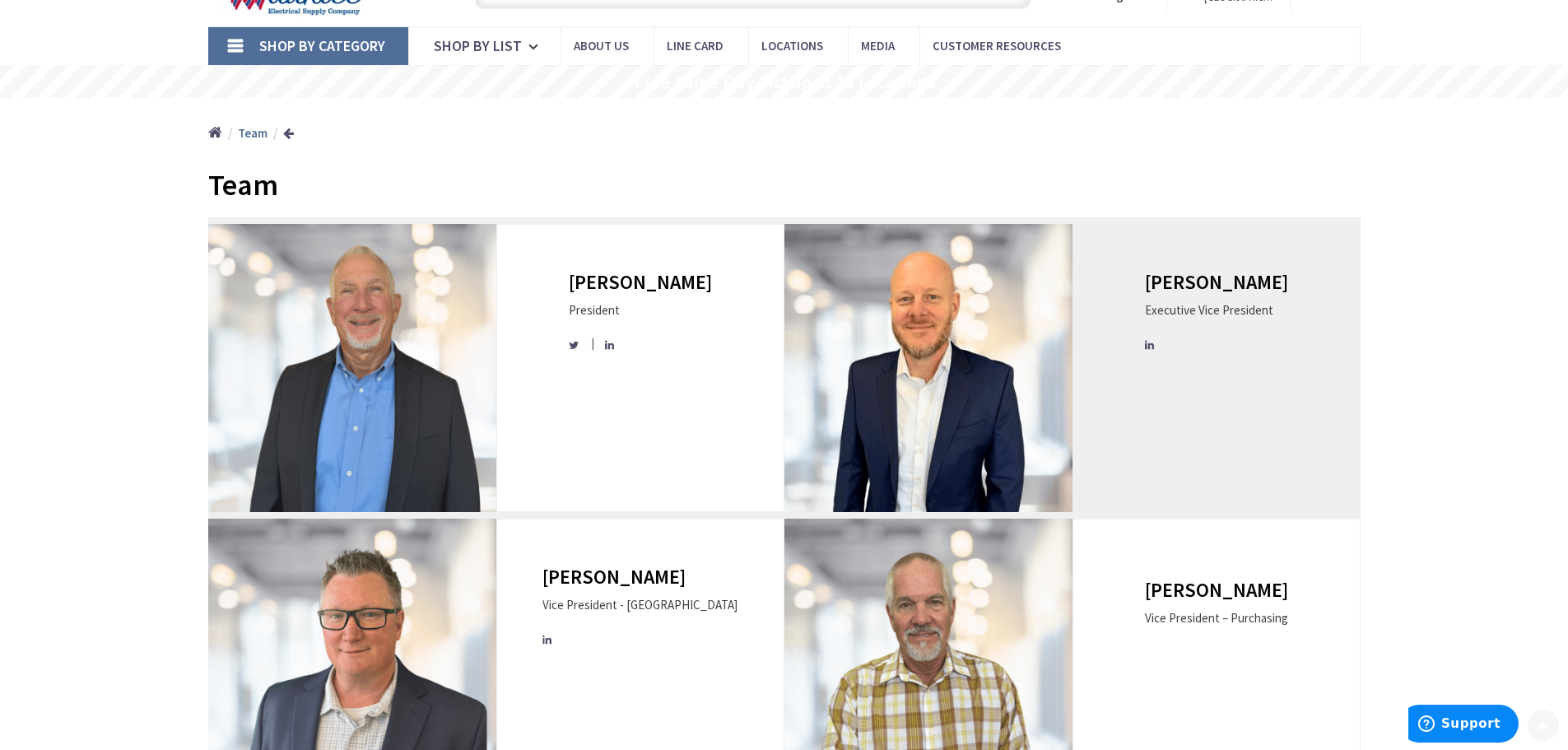
click at [1038, 371] on img at bounding box center [928, 367] width 288 height 288
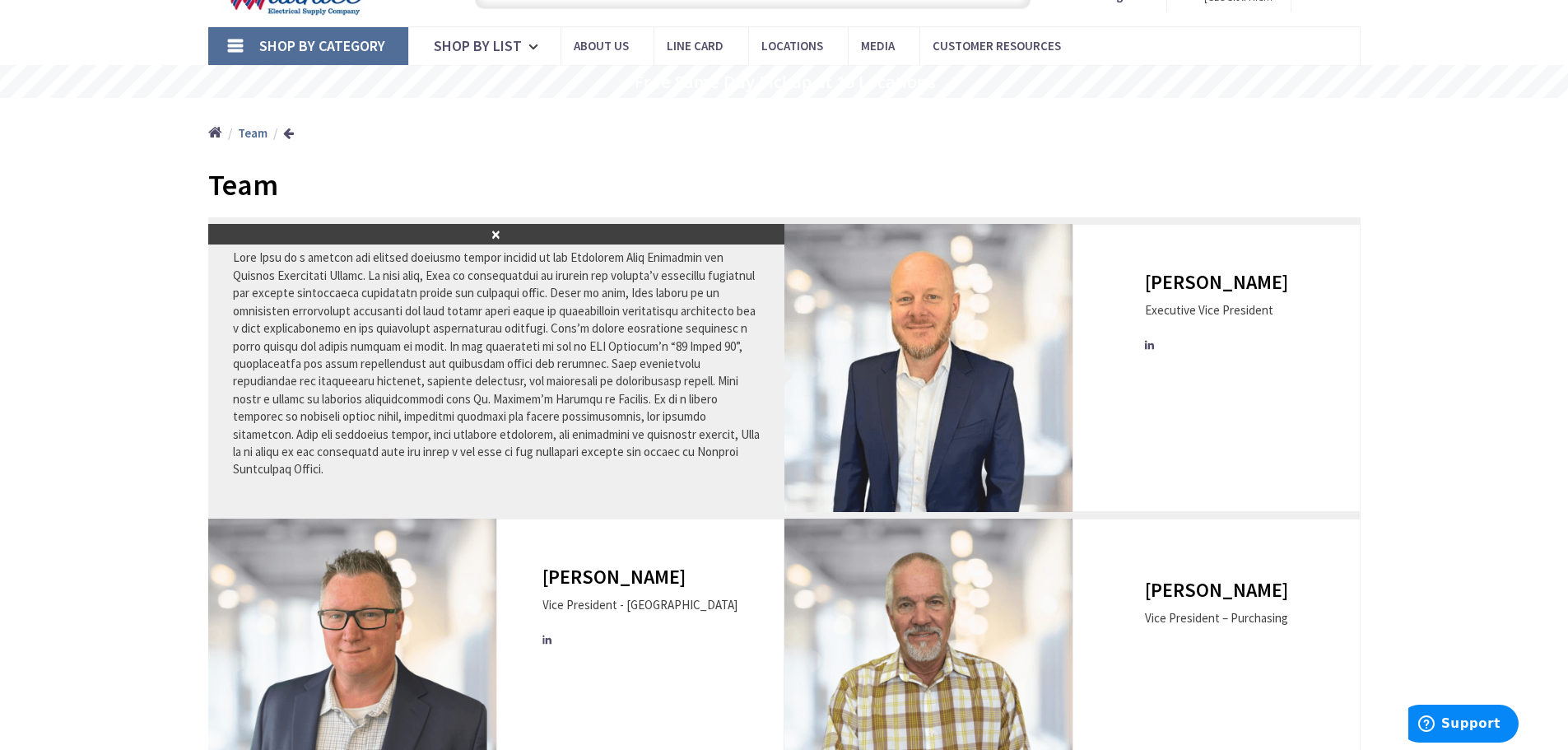
click at [500, 234] on button "×" at bounding box center [496, 233] width 576 height 20
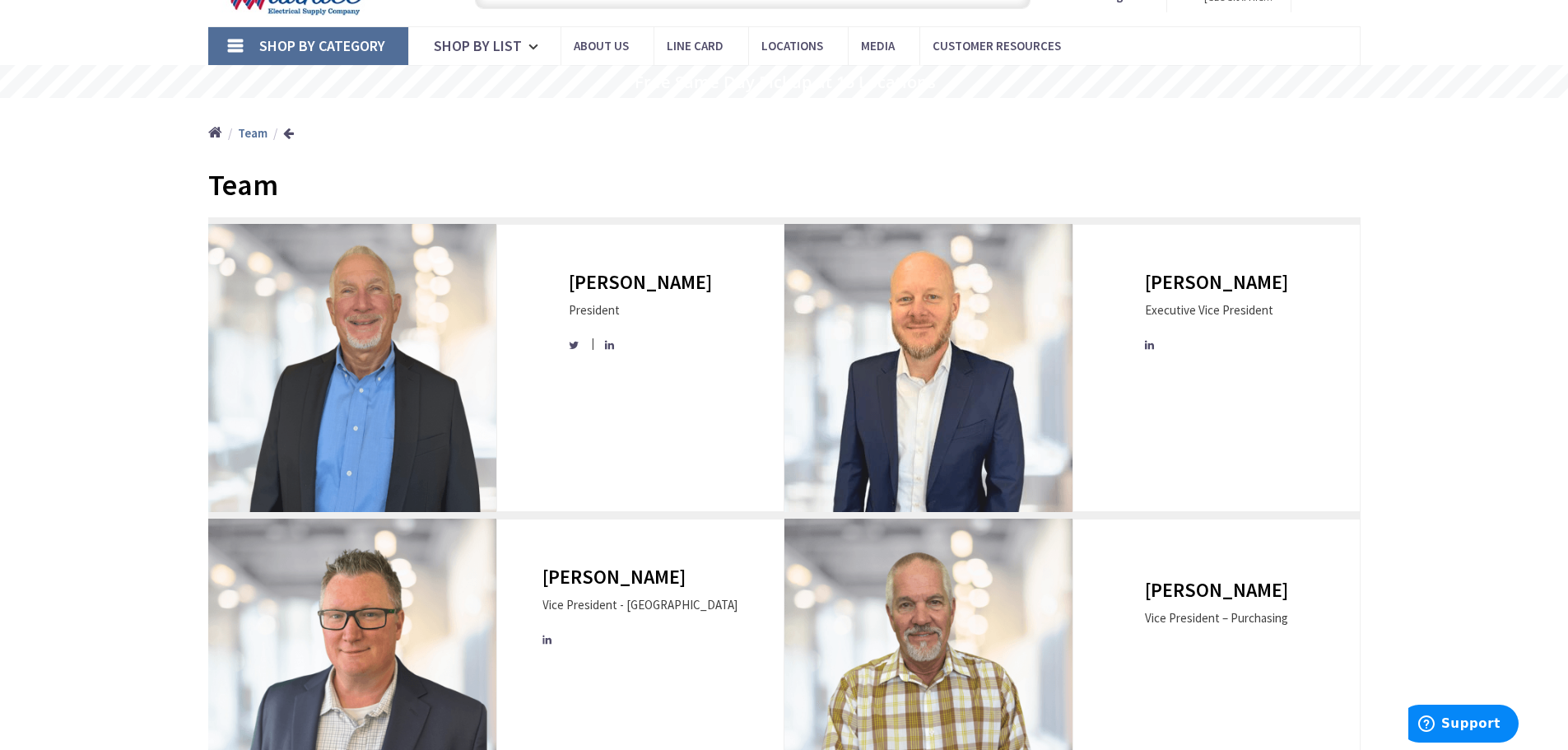
scroll to position [0, 0]
